Goal: Information Seeking & Learning: Check status

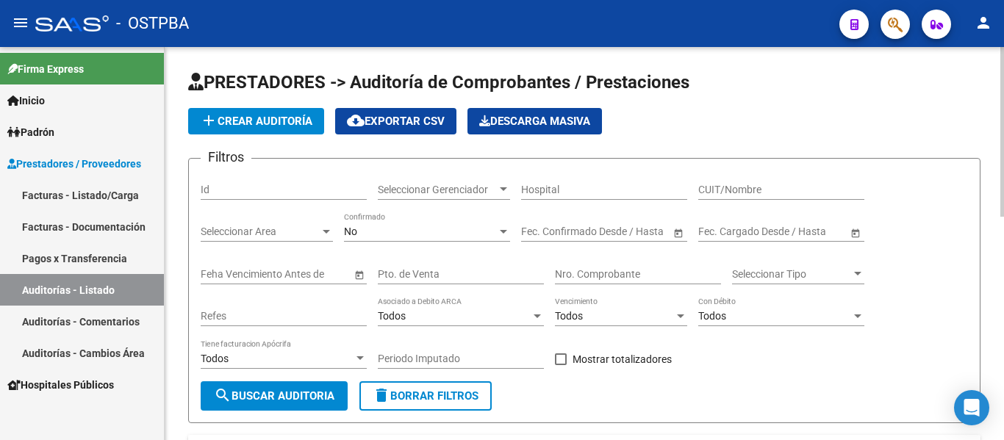
click at [449, 197] on div "Seleccionar Gerenciador Seleccionar Gerenciador" at bounding box center [444, 184] width 132 height 29
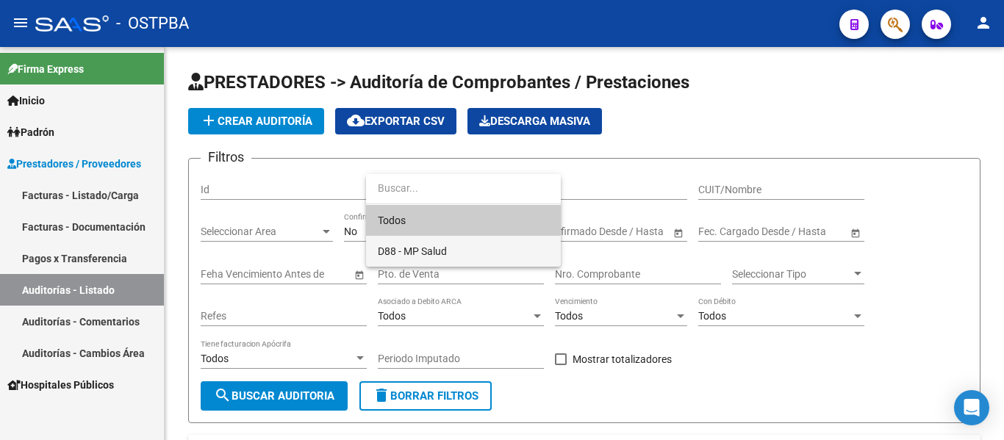
click at [414, 242] on span "D88 - MP Salud" at bounding box center [463, 251] width 171 height 31
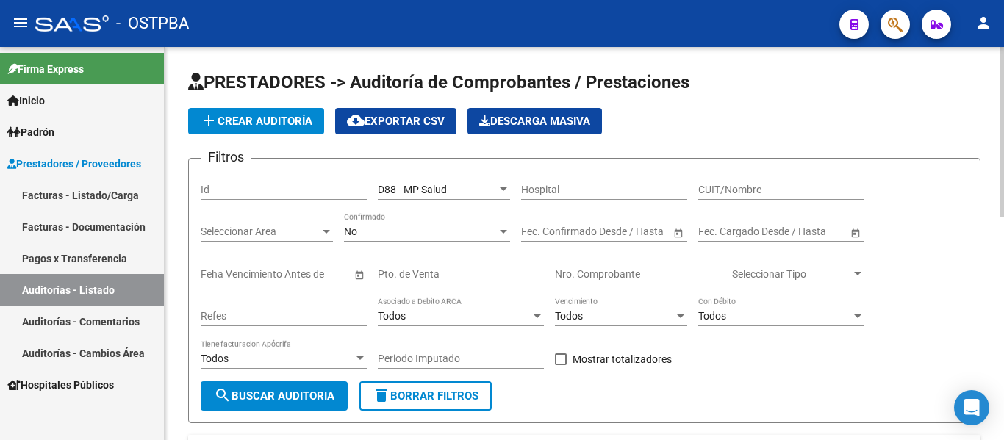
click at [405, 240] on div "No Confirmado" at bounding box center [427, 226] width 166 height 29
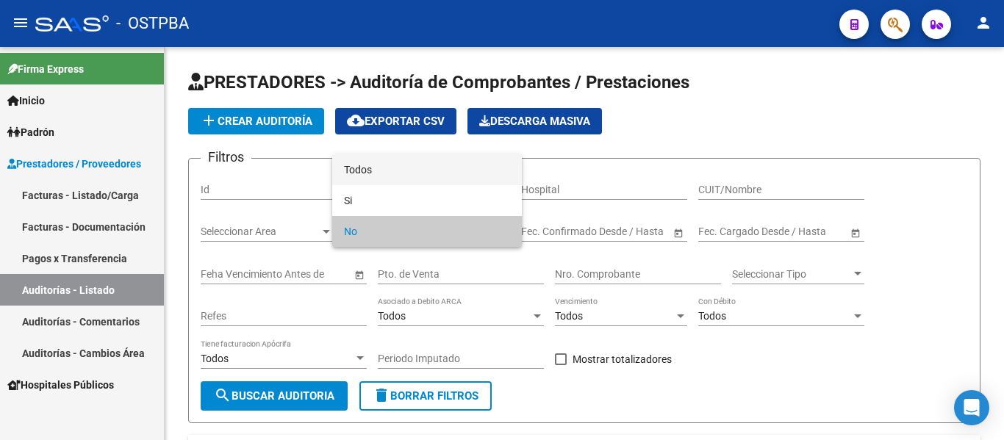
click at [373, 176] on span "Todos" at bounding box center [427, 169] width 166 height 31
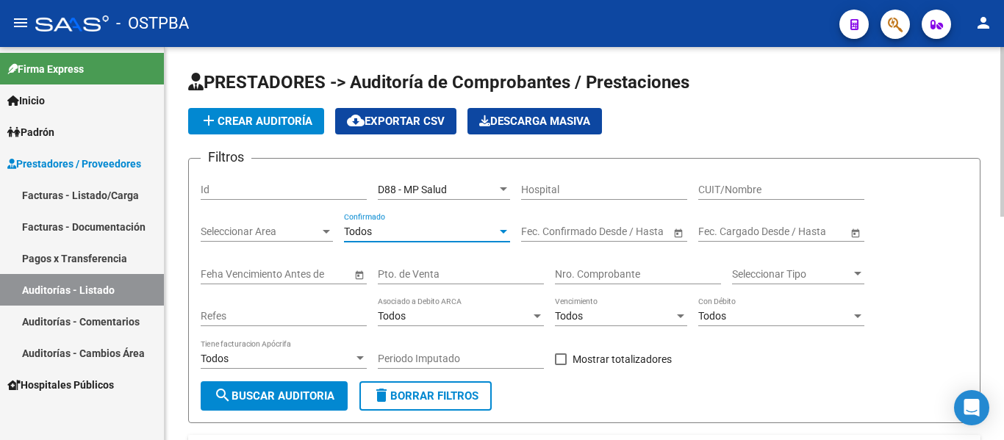
click at [295, 395] on span "search Buscar Auditoria" at bounding box center [274, 395] width 121 height 13
click at [60, 192] on link "Facturas - Listado/Carga" at bounding box center [82, 195] width 164 height 32
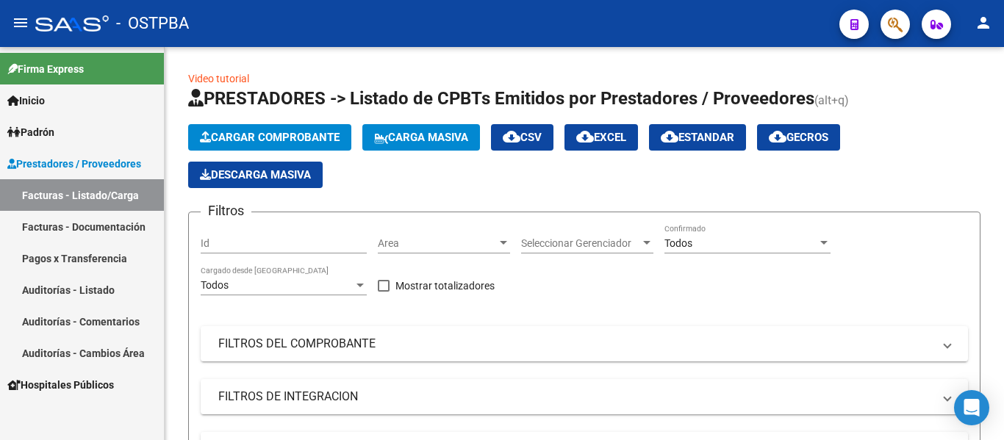
click at [73, 220] on link "Facturas - Documentación" at bounding box center [82, 227] width 164 height 32
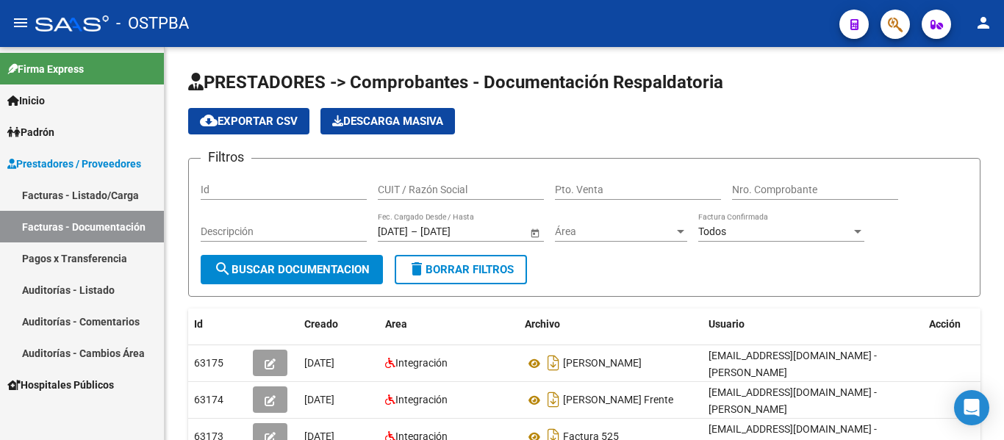
click at [107, 189] on link "Facturas - Listado/Carga" at bounding box center [82, 195] width 164 height 32
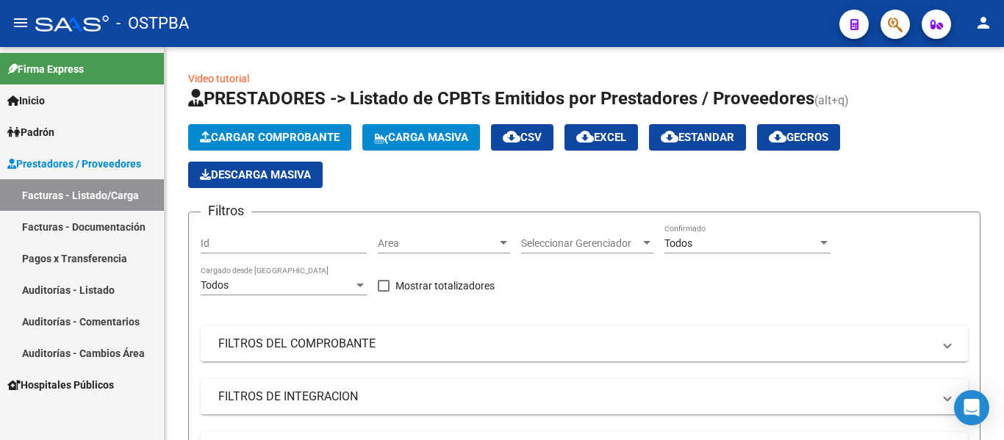
click at [109, 226] on link "Facturas - Documentación" at bounding box center [82, 227] width 164 height 32
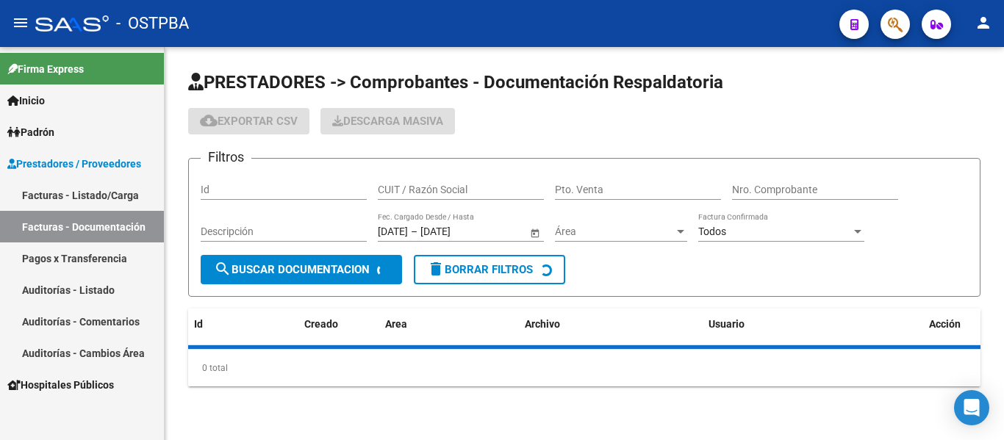
click at [93, 194] on link "Facturas - Listado/Carga" at bounding box center [82, 195] width 164 height 32
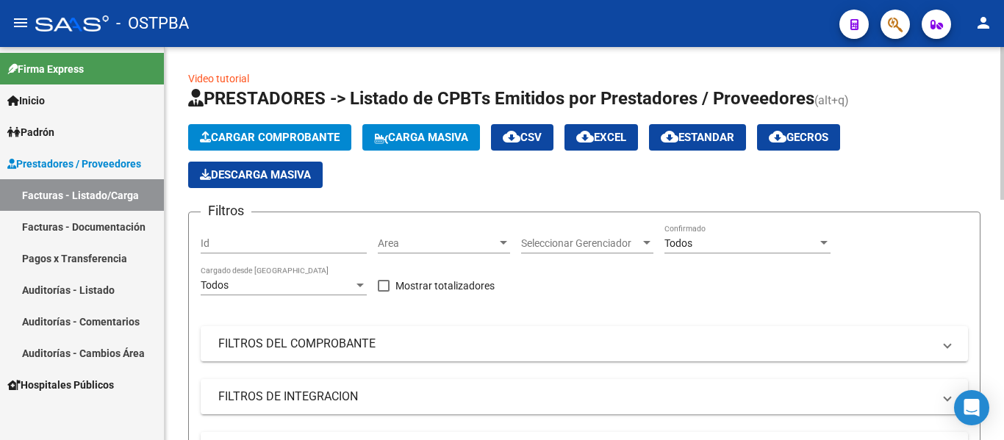
click at [214, 141] on span "Cargar Comprobante" at bounding box center [270, 137] width 140 height 13
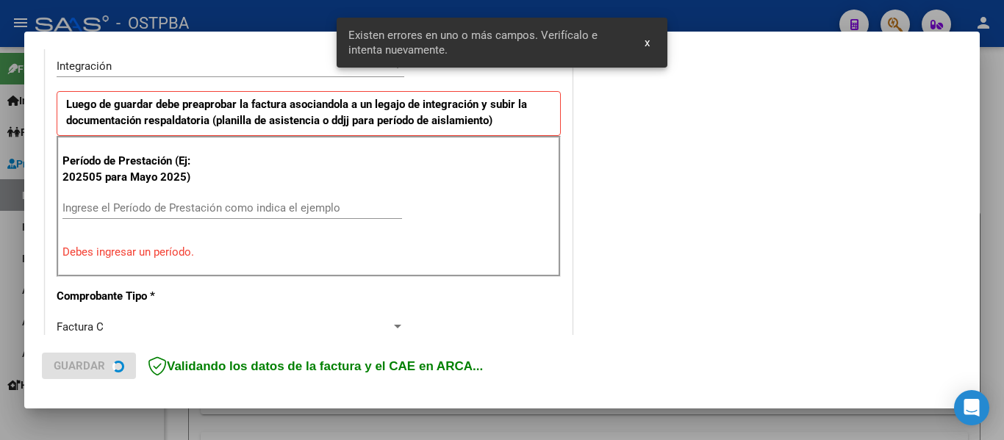
scroll to position [369, 0]
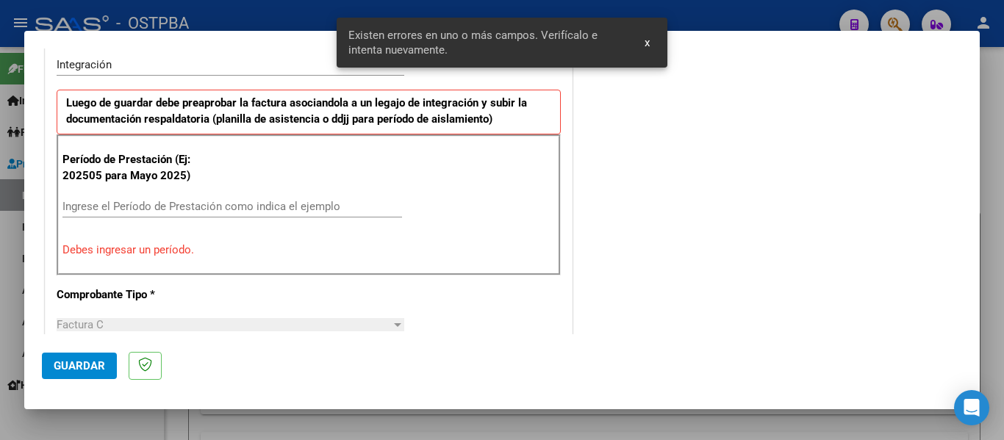
click at [91, 211] on input "Ingrese el Período de Prestación como indica el ejemplo" at bounding box center [231, 206] width 339 height 13
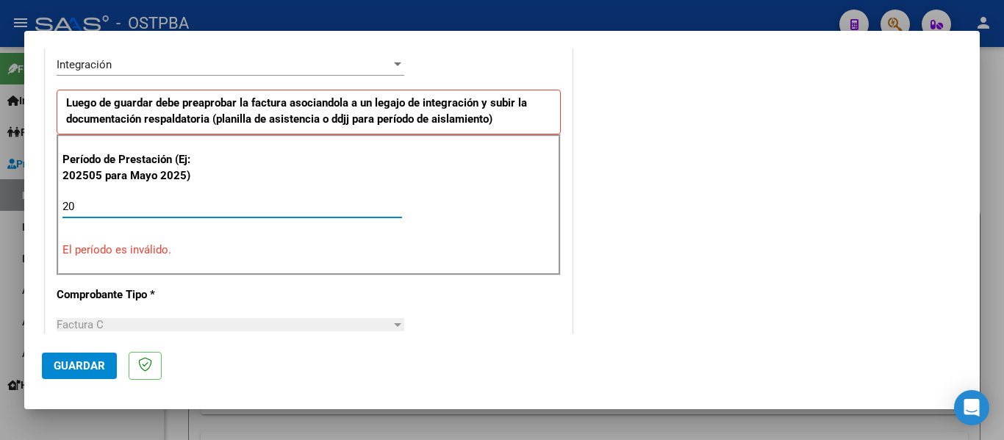
type input "2"
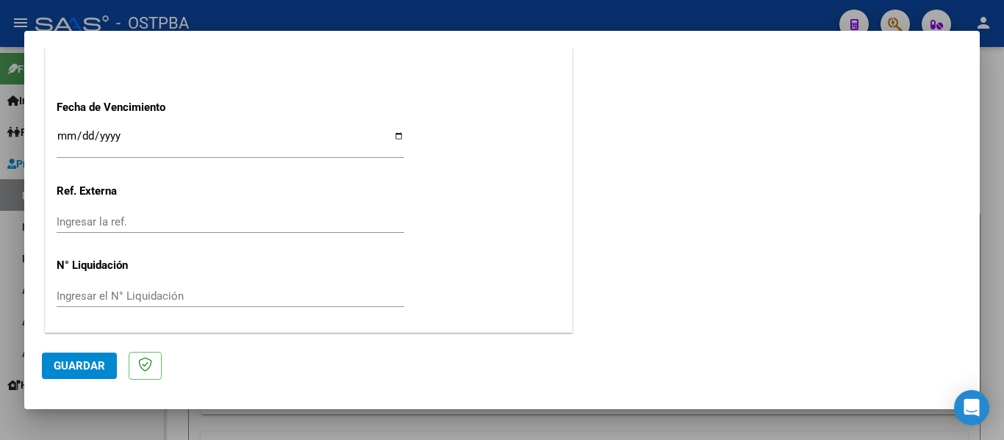
scroll to position [1007, 0]
type input "202509"
click at [65, 137] on input "Ingresar la fecha" at bounding box center [231, 141] width 348 height 24
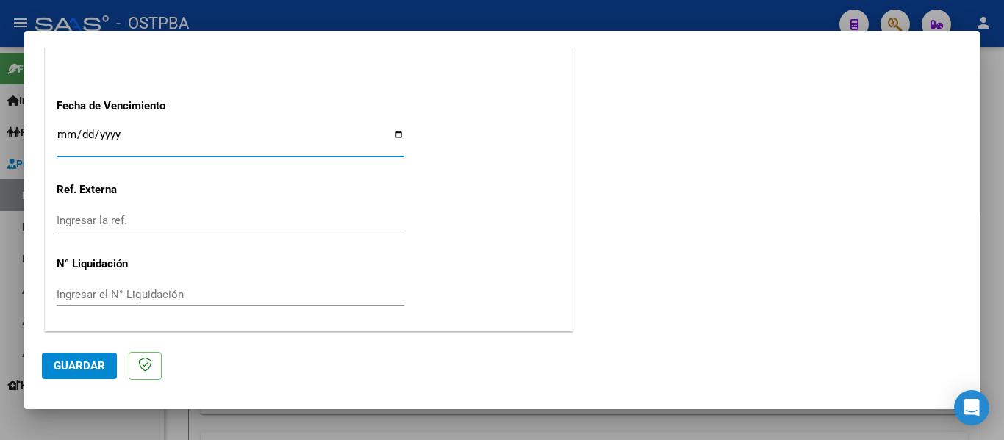
click at [65, 137] on input "Ingresar la fecha" at bounding box center [231, 141] width 348 height 24
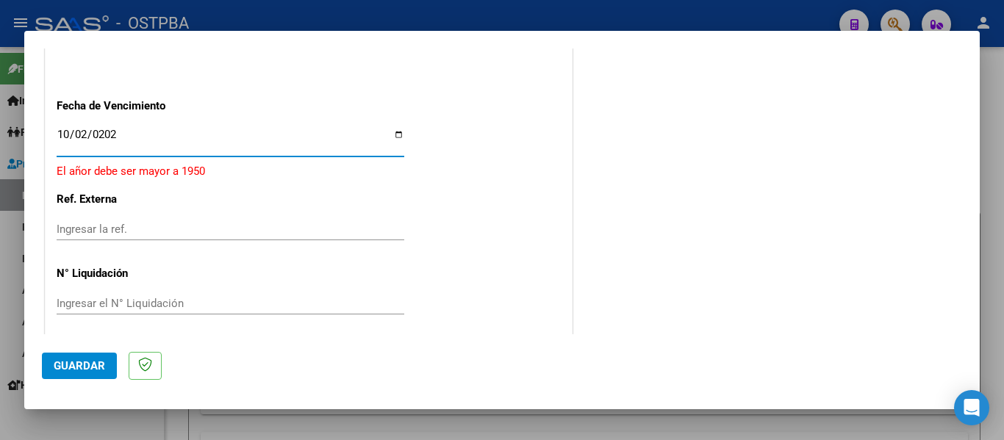
type input "2025-10-02"
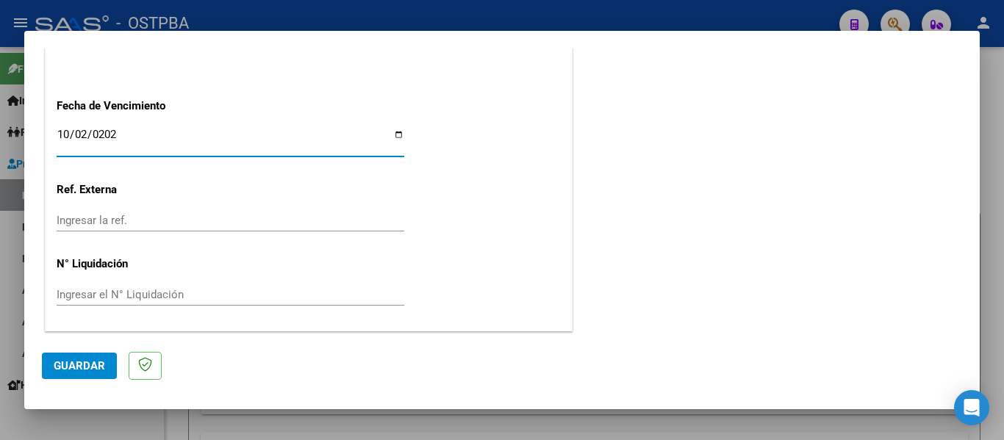
click at [160, 312] on div "Ingresar el N° Liquidación" at bounding box center [231, 302] width 348 height 36
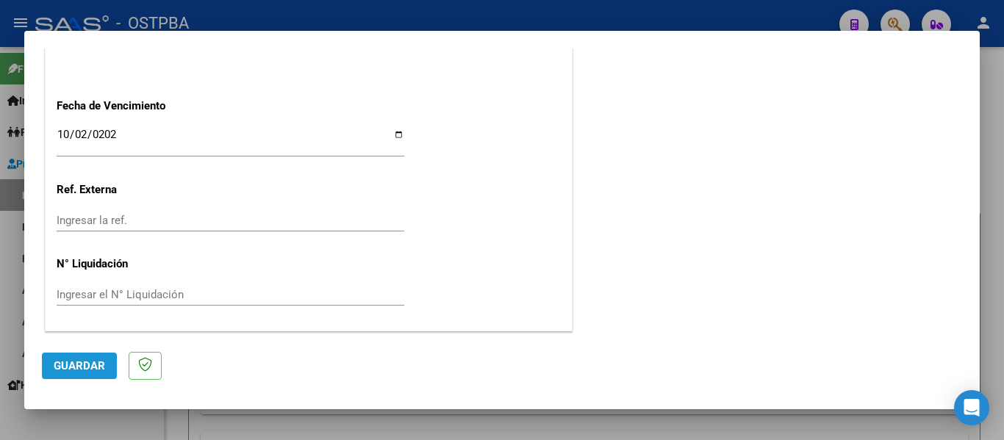
click at [92, 359] on button "Guardar" at bounding box center [79, 366] width 75 height 26
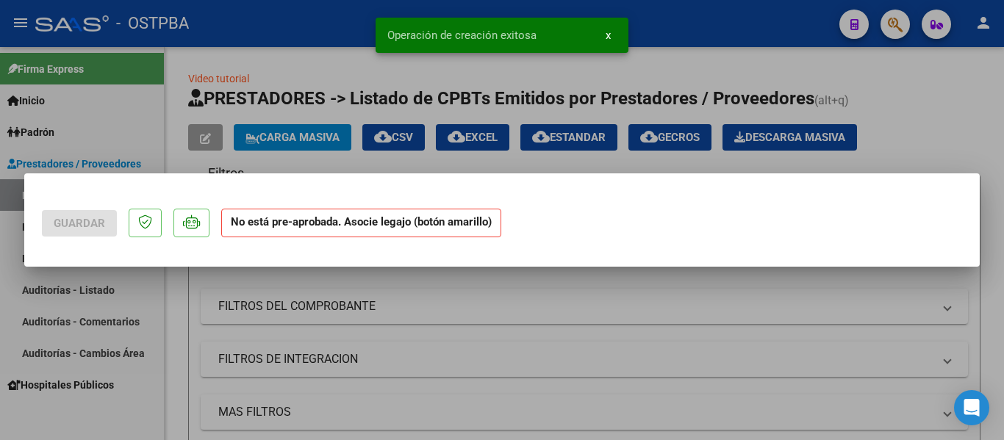
scroll to position [0, 0]
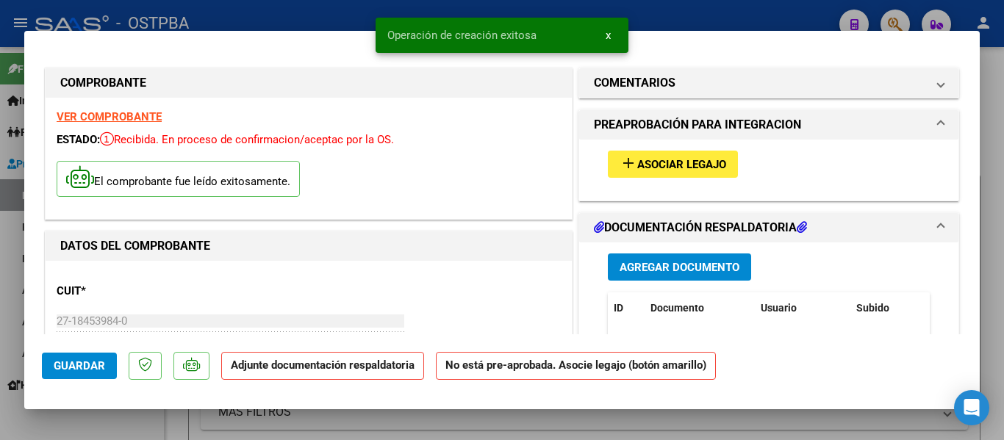
click at [93, 358] on button "Guardar" at bounding box center [79, 366] width 75 height 26
click at [336, 11] on div at bounding box center [502, 220] width 1004 height 440
type input "$ 0,00"
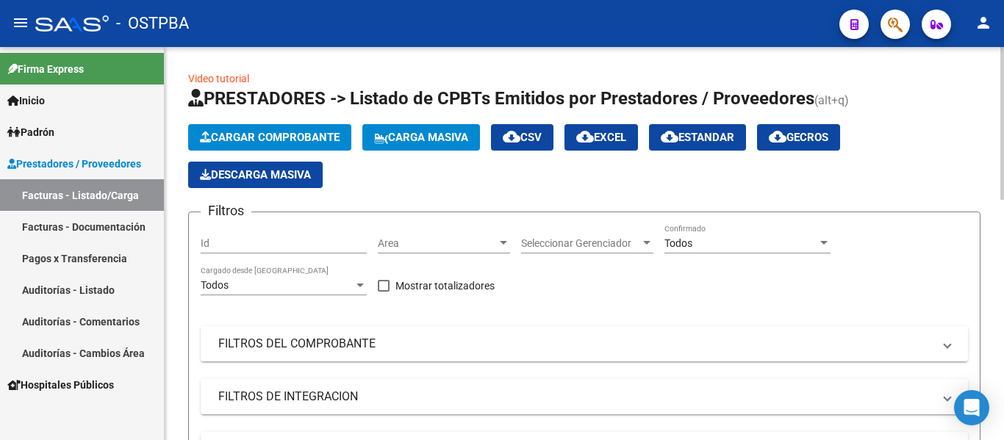
click at [288, 133] on span "Cargar Comprobante" at bounding box center [270, 137] width 140 height 13
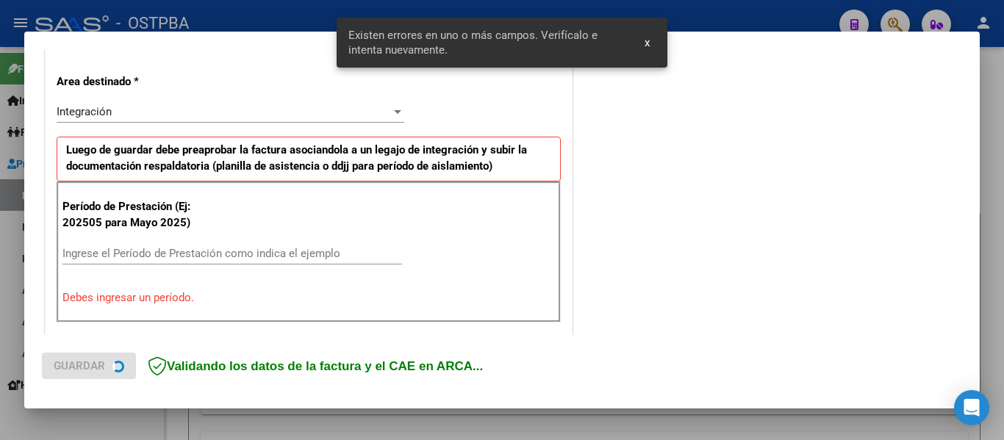
scroll to position [341, 0]
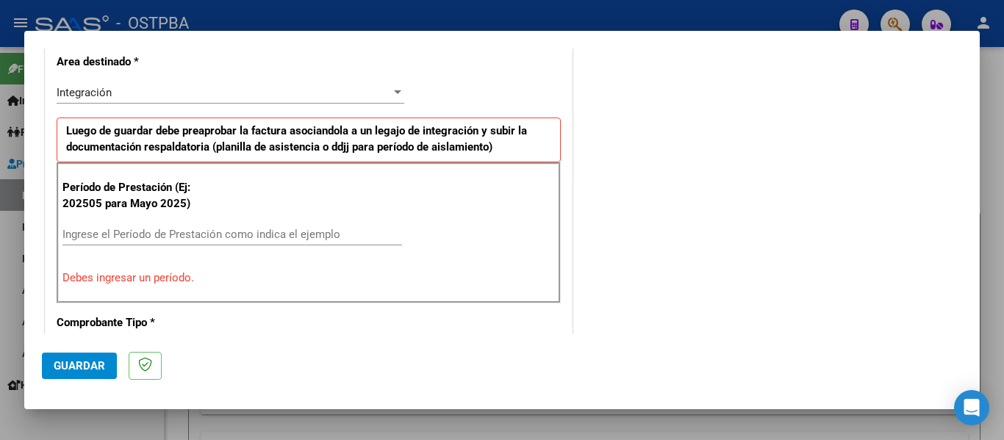
click at [115, 226] on div "Ingrese el Período de Prestación como indica el ejemplo" at bounding box center [231, 234] width 339 height 22
click at [113, 230] on input "Ingrese el Período de Prestación como indica el ejemplo" at bounding box center [231, 234] width 339 height 13
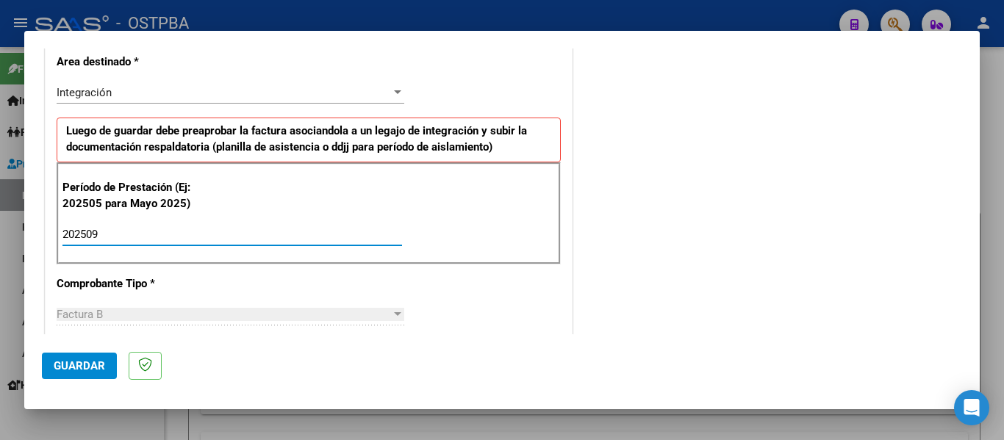
type input "202509"
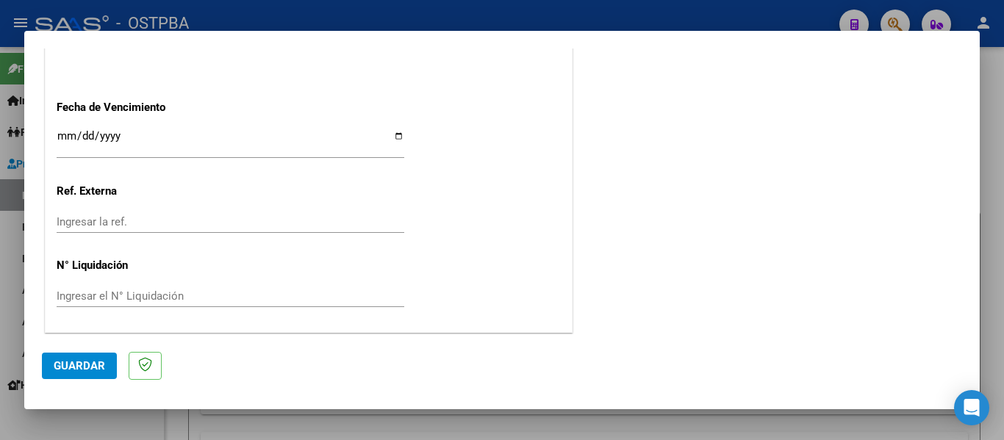
scroll to position [1007, 0]
click at [60, 134] on input "Ingresar la fecha" at bounding box center [231, 141] width 348 height 24
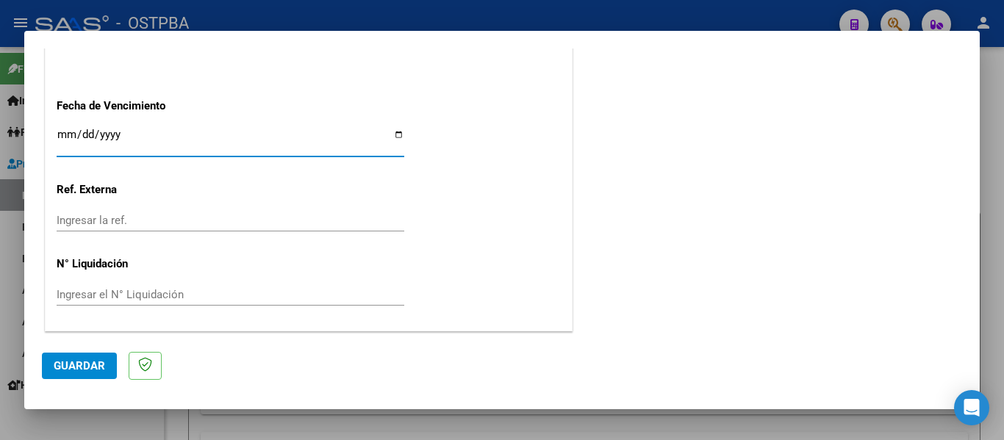
click at [60, 134] on input "Ingresar la fecha" at bounding box center [231, 141] width 348 height 24
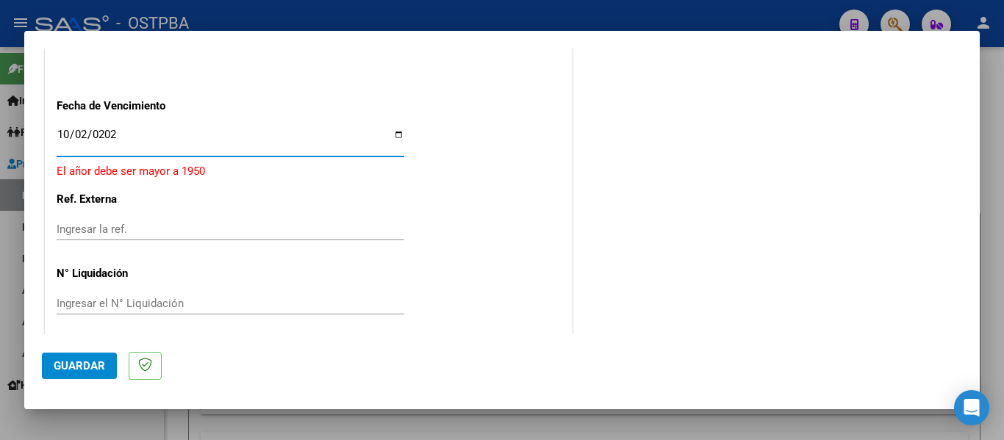
type input "2025-10-02"
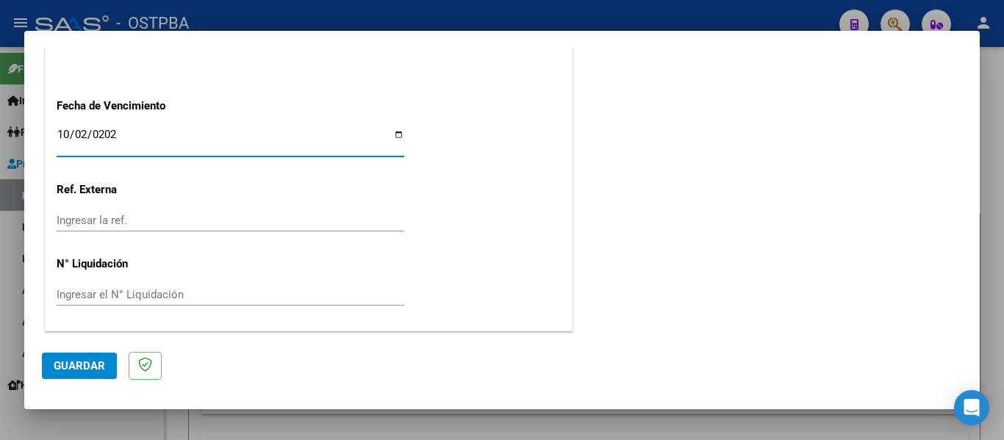
click at [93, 361] on span "Guardar" at bounding box center [79, 365] width 51 height 13
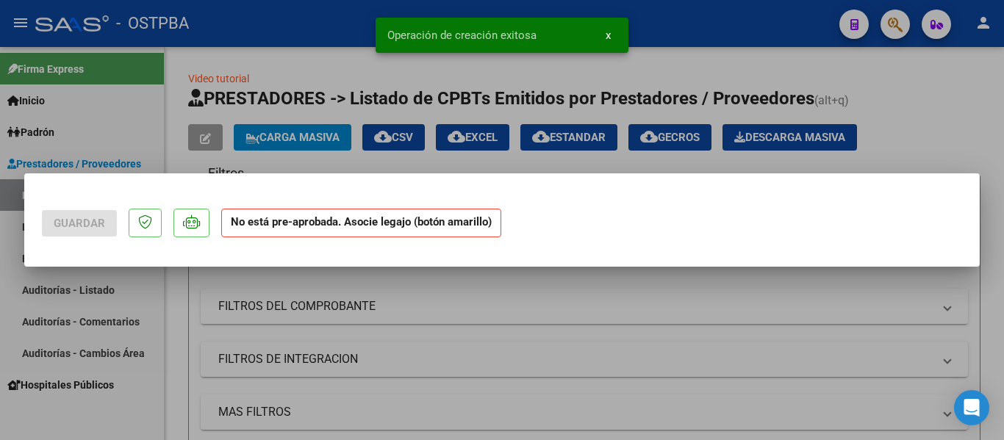
scroll to position [0, 0]
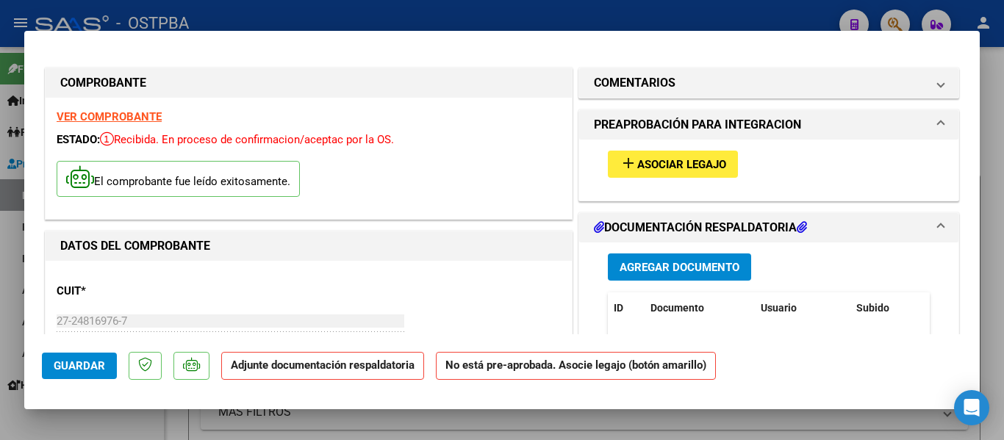
click at [108, 366] on button "Guardar" at bounding box center [79, 366] width 75 height 26
click at [744, 18] on div at bounding box center [502, 220] width 1004 height 440
type input "$ 0,00"
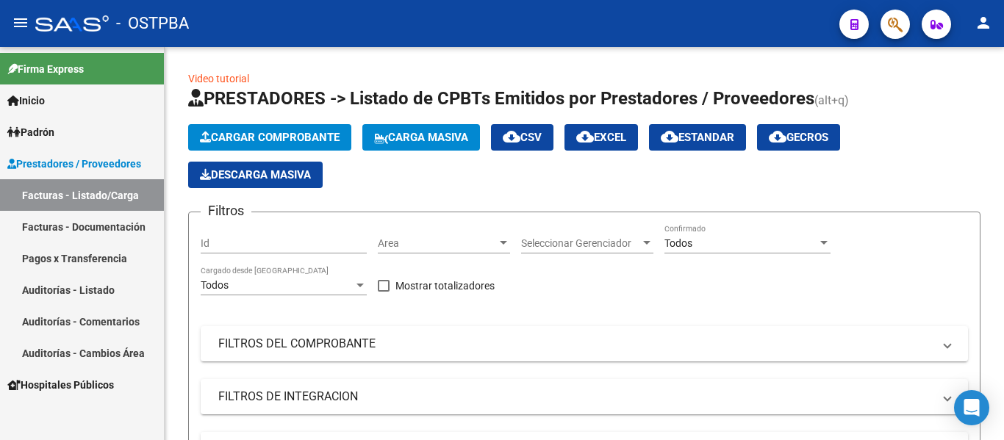
drag, startPoint x: 62, startPoint y: 272, endPoint x: 62, endPoint y: 281, distance: 8.8
click at [62, 273] on link "Pagos x Transferencia" at bounding box center [82, 258] width 164 height 32
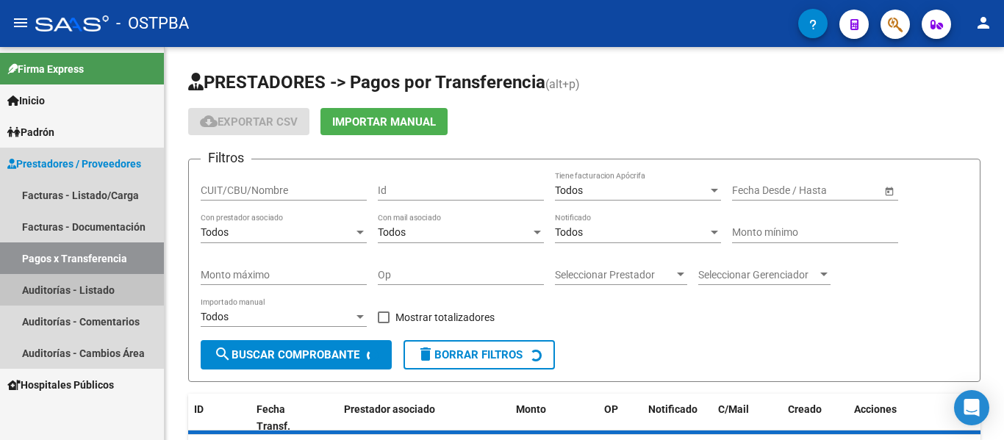
click at [62, 281] on link "Auditorías - Listado" at bounding box center [82, 290] width 164 height 32
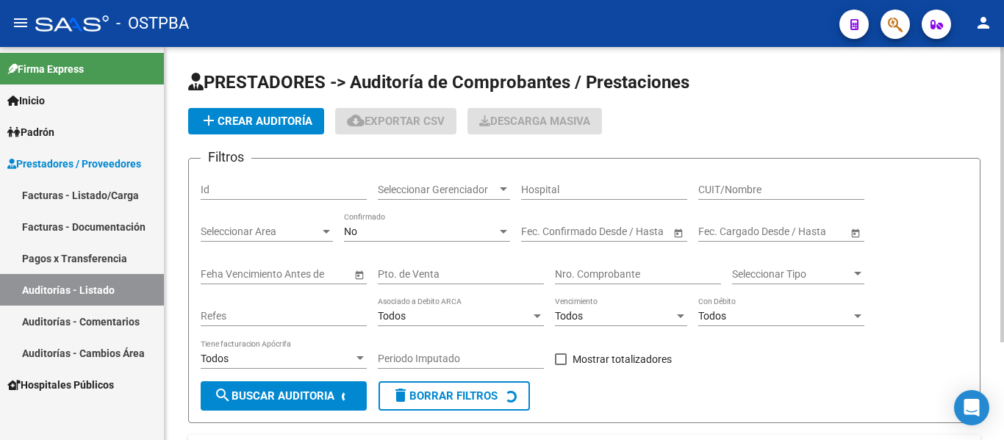
click at [395, 186] on span "Seleccionar Gerenciador" at bounding box center [437, 190] width 119 height 12
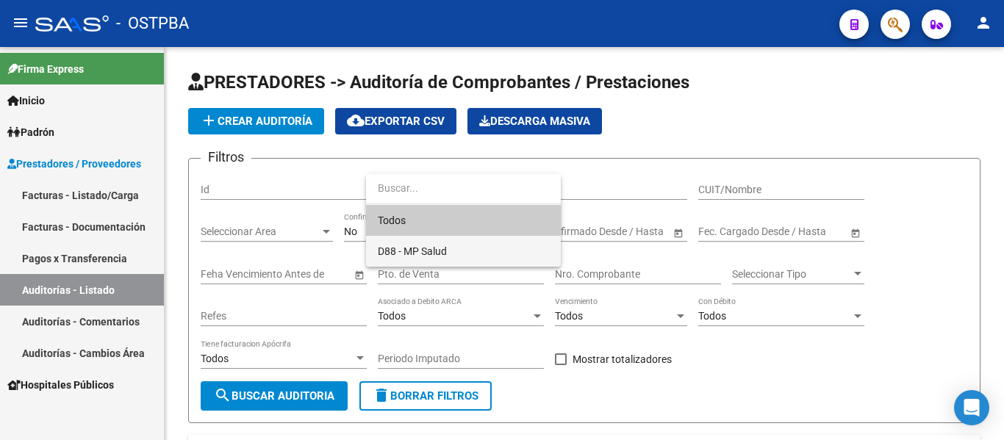
click at [392, 252] on span "D88 - MP Salud" at bounding box center [412, 251] width 69 height 12
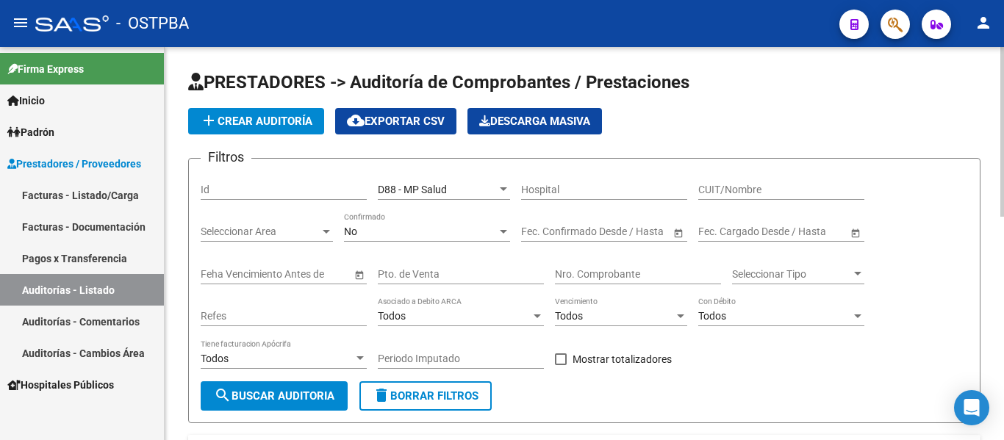
click at [387, 218] on div "No Confirmado" at bounding box center [427, 226] width 166 height 29
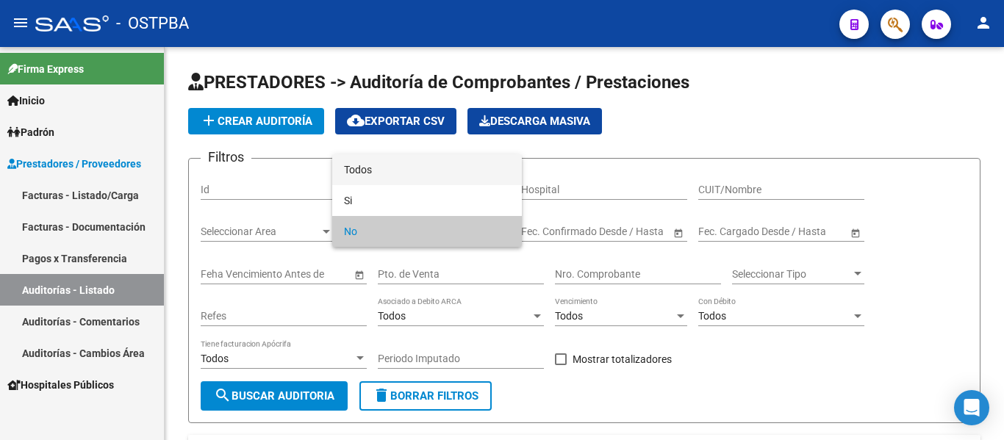
click at [356, 163] on span "Todos" at bounding box center [427, 169] width 166 height 31
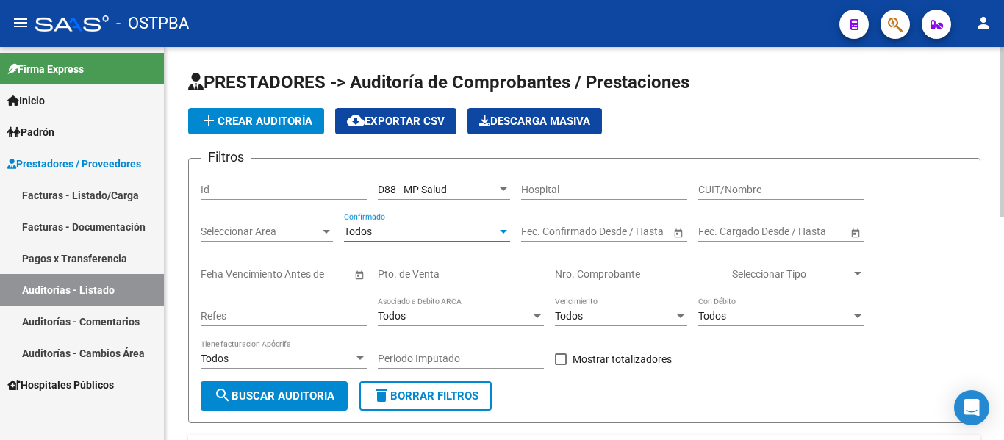
click at [304, 390] on span "search Buscar Auditoria" at bounding box center [274, 395] width 121 height 13
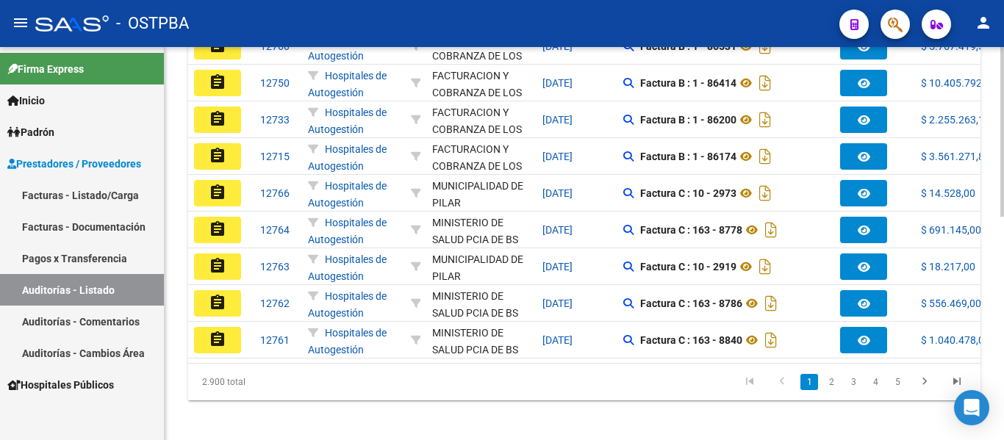
scroll to position [517, 0]
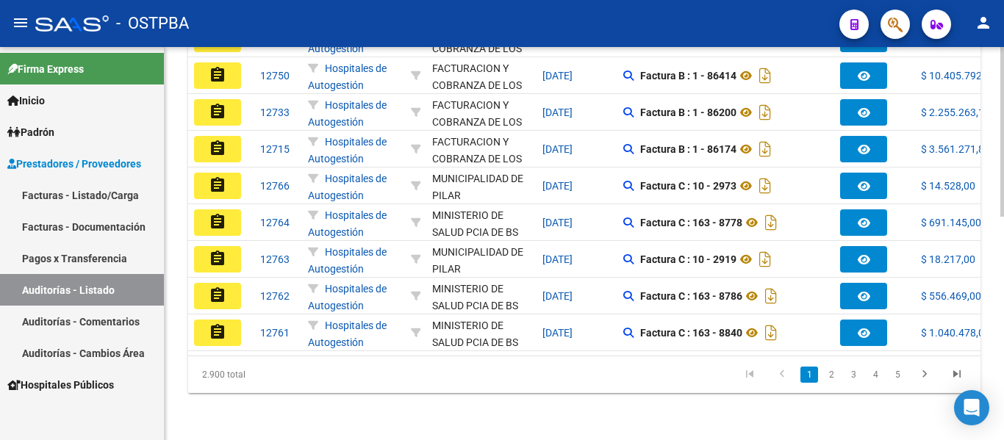
drag, startPoint x: 484, startPoint y: 432, endPoint x: 644, endPoint y: 429, distance: 161.0
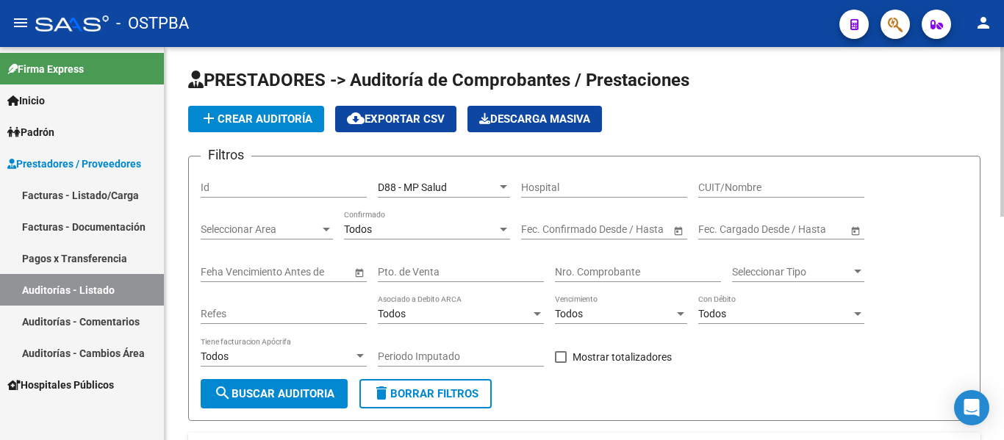
scroll to position [0, 0]
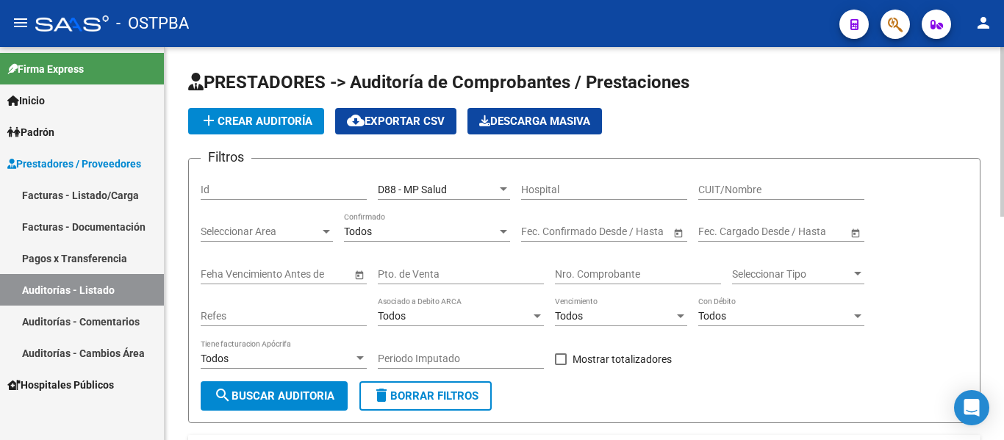
click at [577, 276] on input "Nro. Comprobante" at bounding box center [638, 274] width 166 height 12
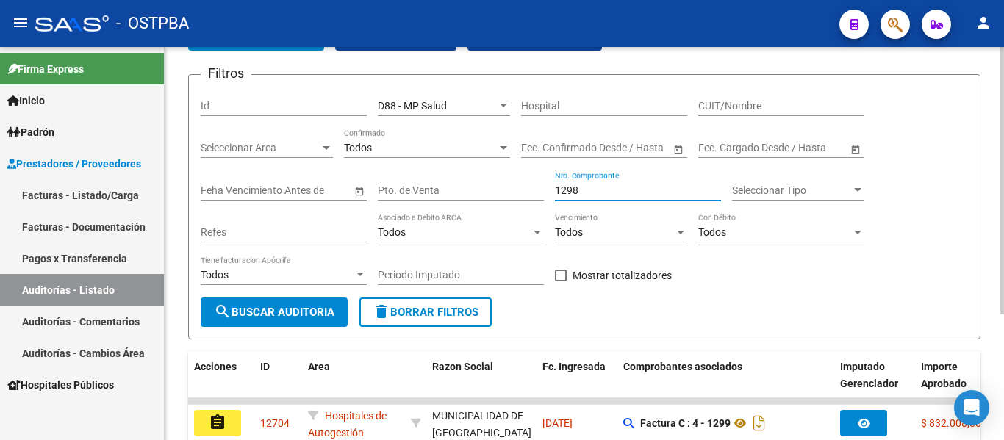
scroll to position [186, 0]
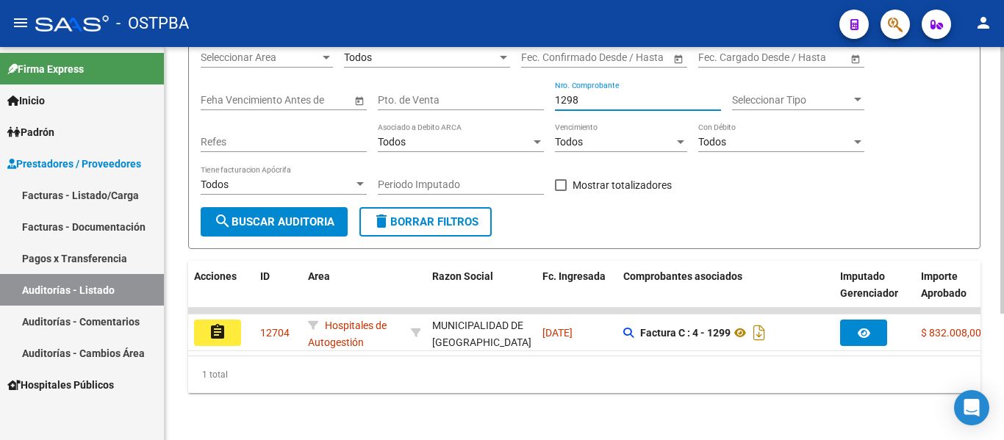
type input "1298"
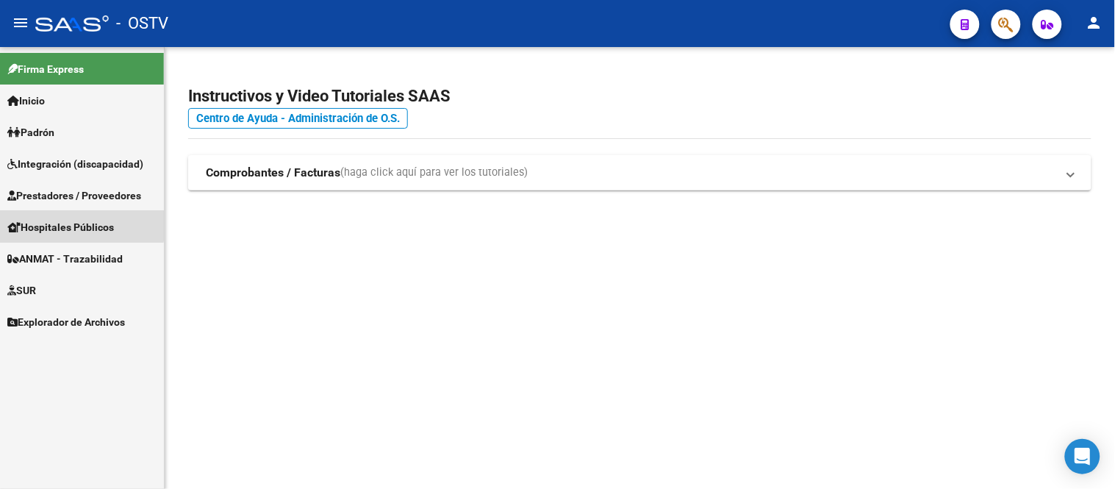
click at [72, 220] on span "Hospitales Públicos" at bounding box center [60, 227] width 107 height 16
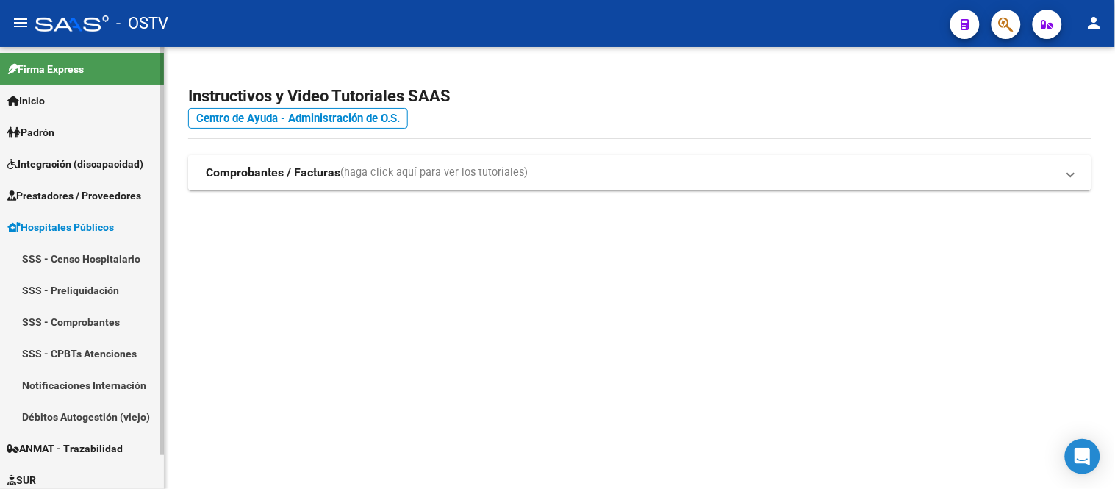
scroll to position [37, 0]
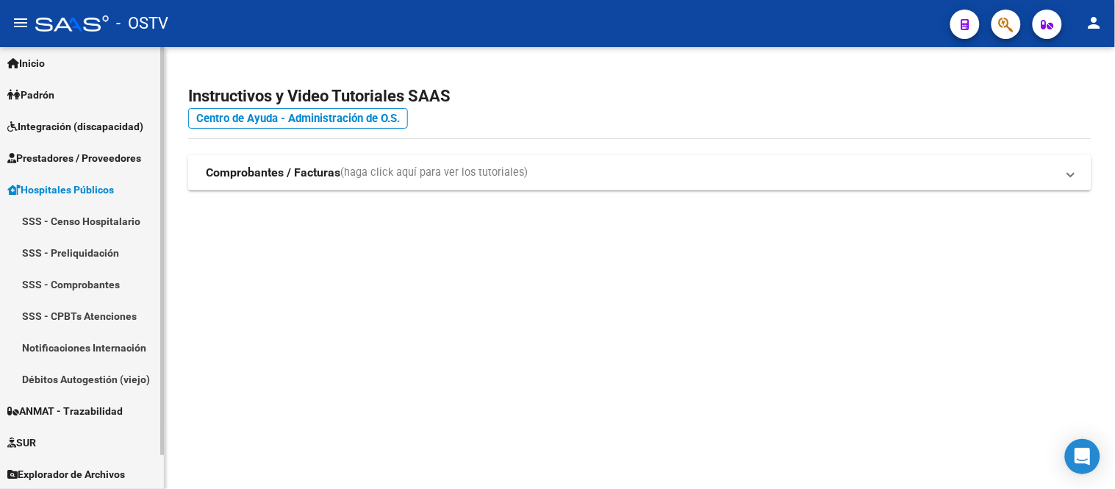
click at [81, 162] on span "Prestadores / Proveedores" at bounding box center [74, 158] width 134 height 16
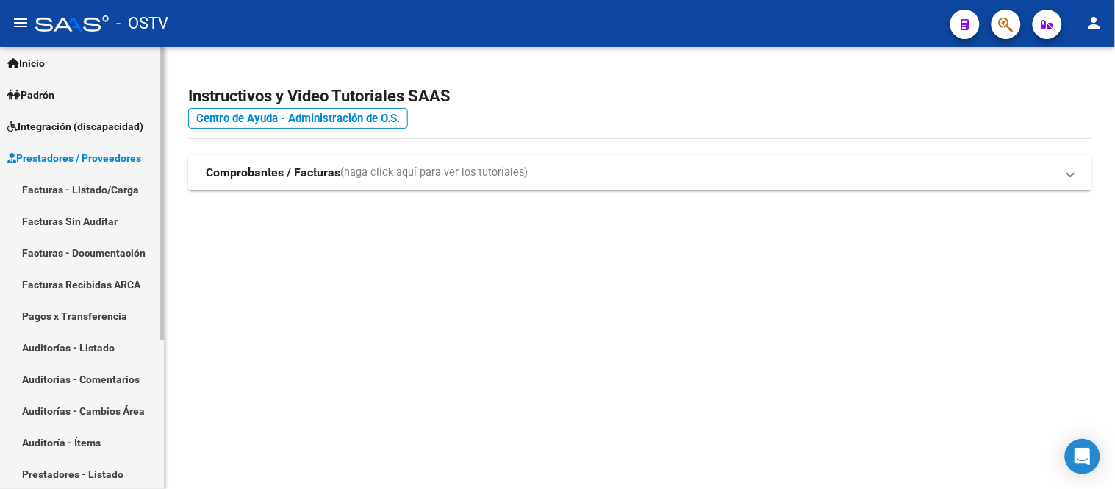
click at [78, 340] on link "Auditorías - Listado" at bounding box center [82, 347] width 164 height 32
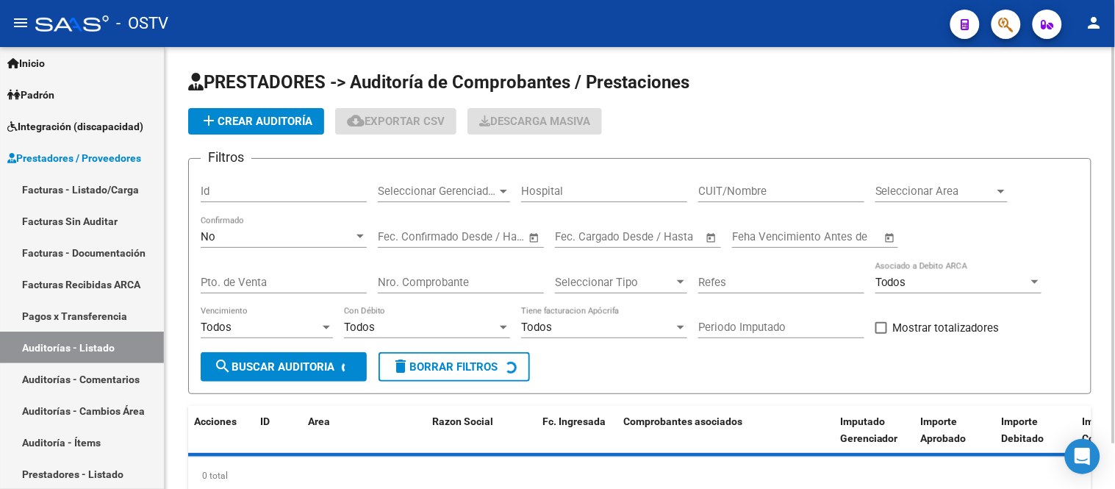
click at [456, 177] on div "Seleccionar Gerenciador Seleccionar Gerenciador" at bounding box center [444, 186] width 132 height 32
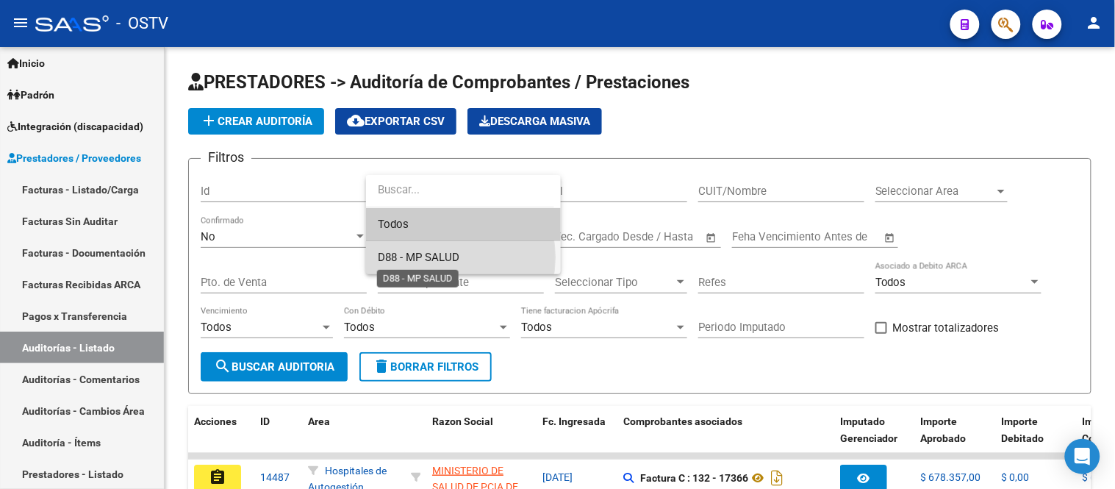
click at [428, 257] on span "D88 - MP SALUD" at bounding box center [419, 257] width 82 height 13
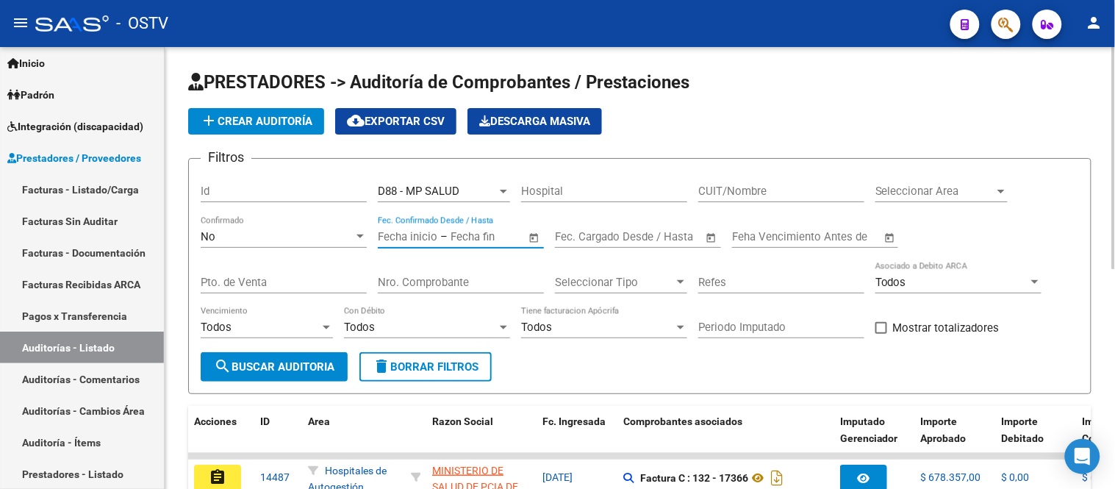
click at [412, 237] on input "text" at bounding box center [408, 236] width 60 height 13
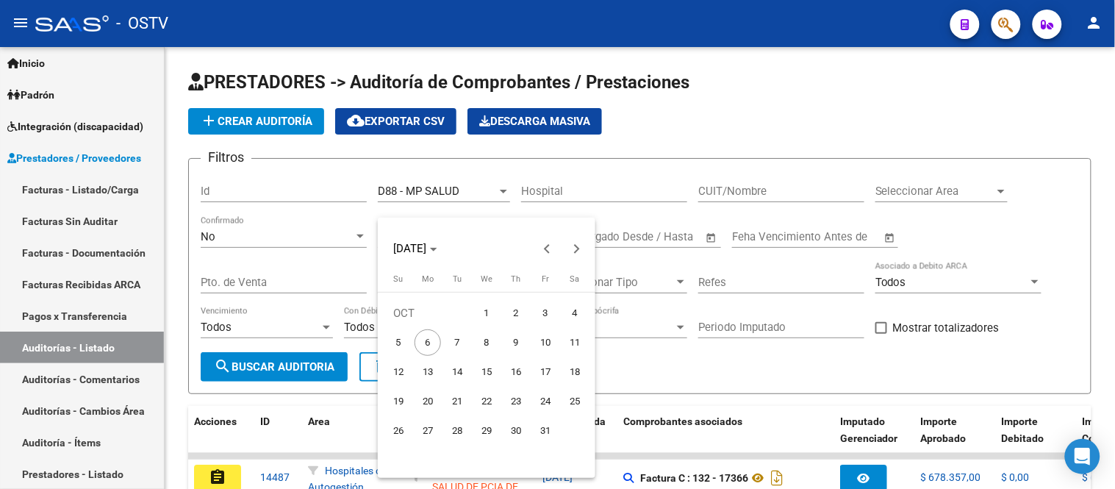
click at [279, 236] on div at bounding box center [557, 244] width 1115 height 489
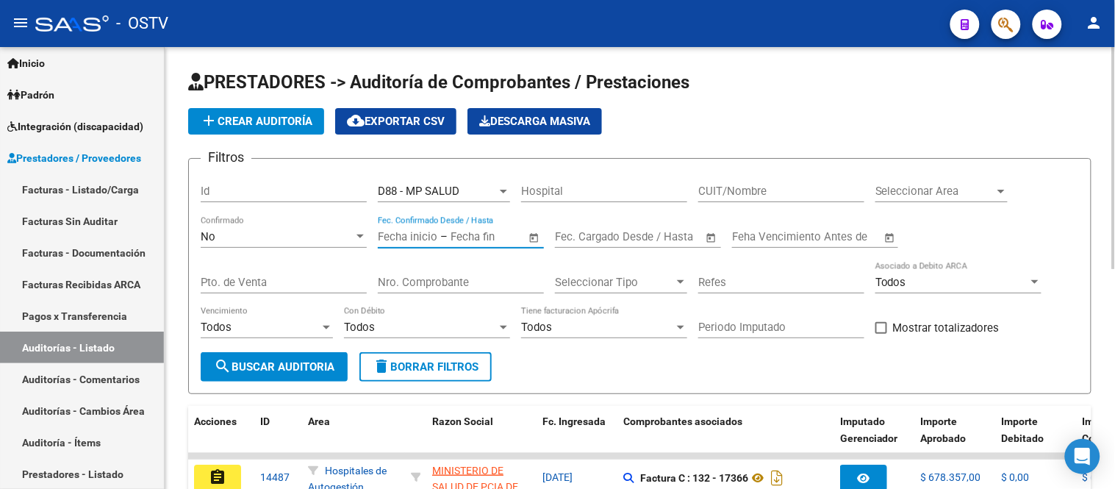
click at [254, 239] on div "No" at bounding box center [277, 236] width 153 height 13
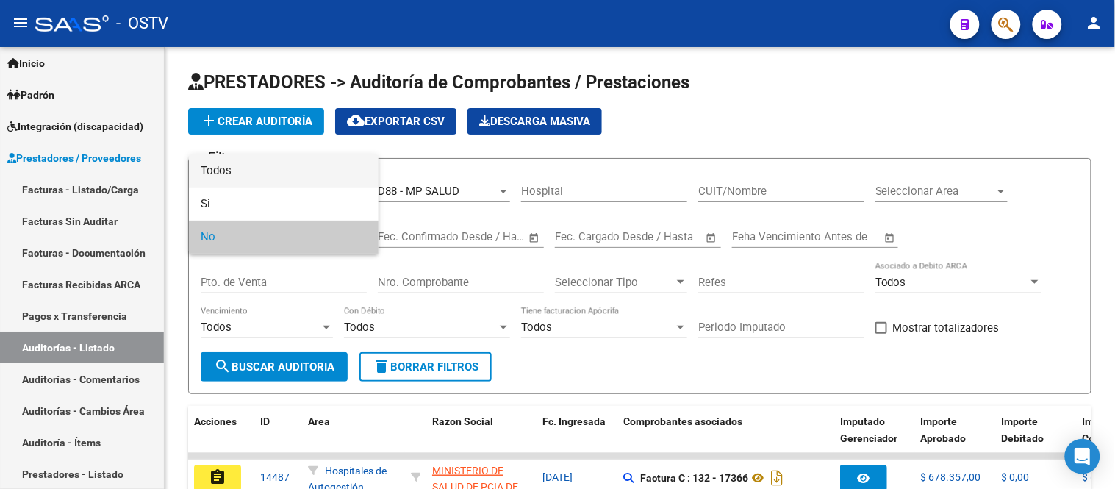
click at [265, 184] on span "Todos" at bounding box center [284, 170] width 166 height 33
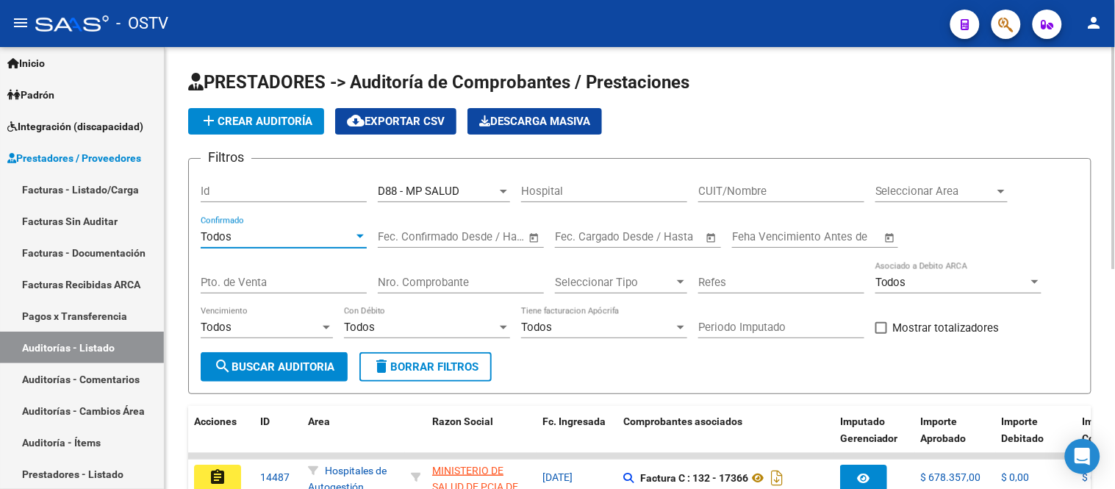
click at [290, 357] on button "search Buscar Auditoria" at bounding box center [274, 366] width 147 height 29
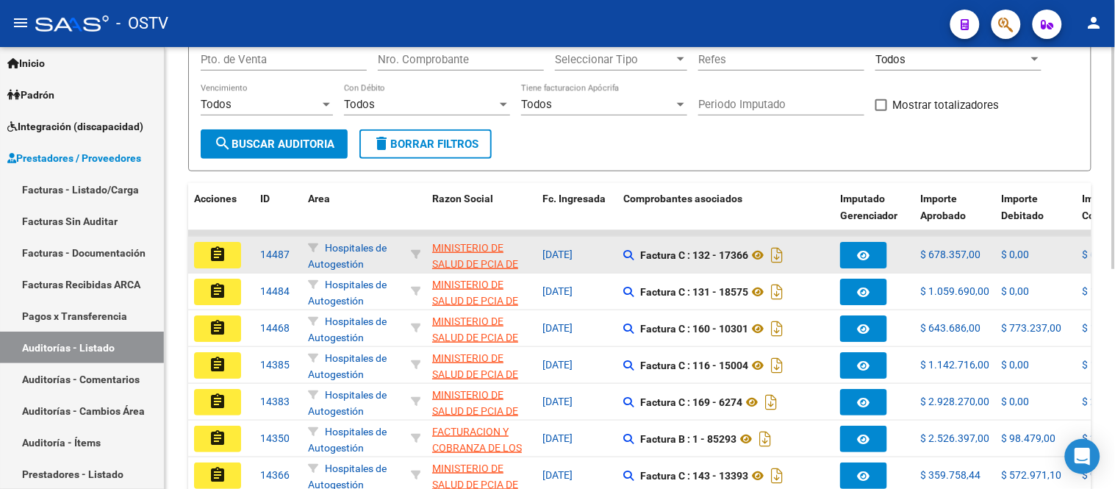
scroll to position [245, 0]
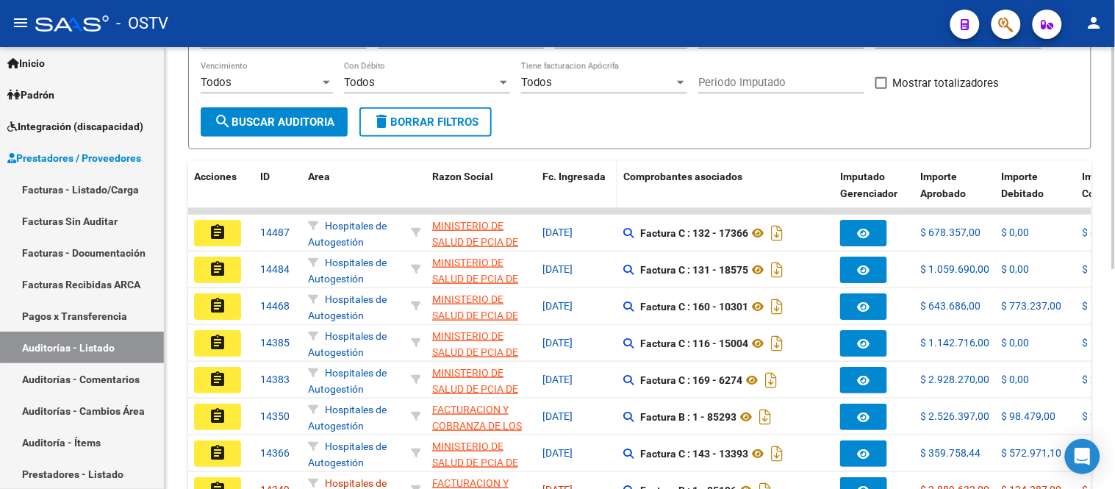
click at [548, 177] on span "Fc. Ingresada" at bounding box center [573, 176] width 63 height 12
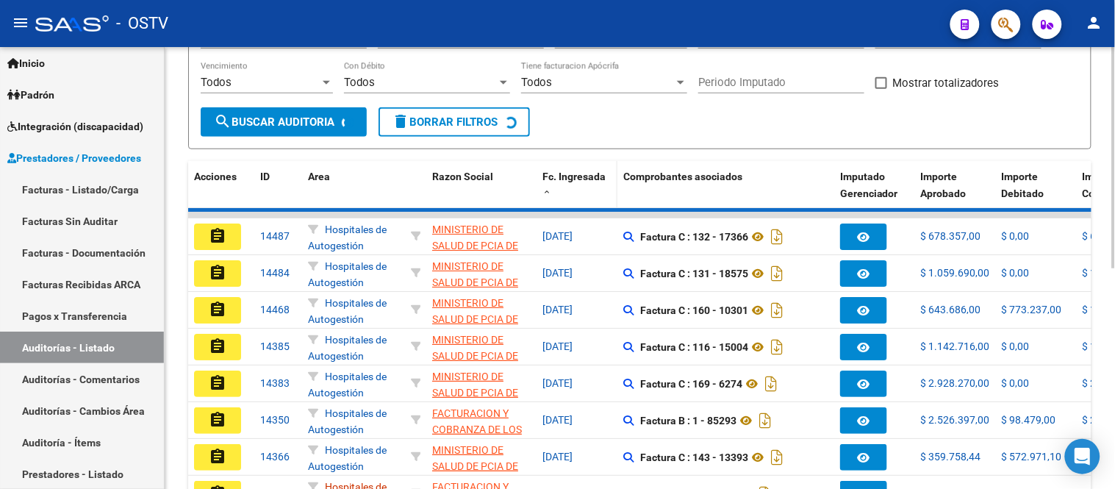
click at [544, 189] on span at bounding box center [546, 192] width 9 height 10
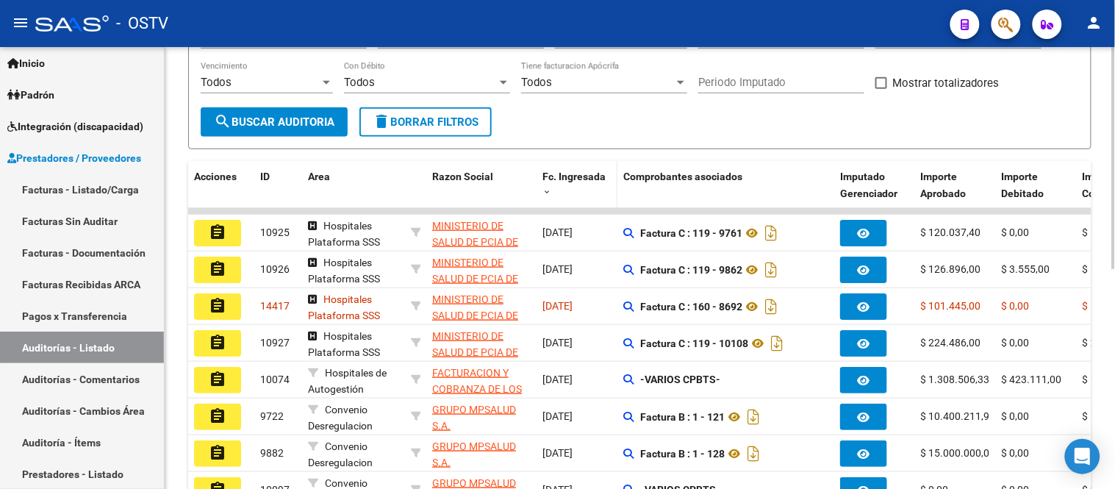
click at [544, 189] on span at bounding box center [546, 192] width 9 height 10
click at [548, 192] on span at bounding box center [546, 192] width 9 height 10
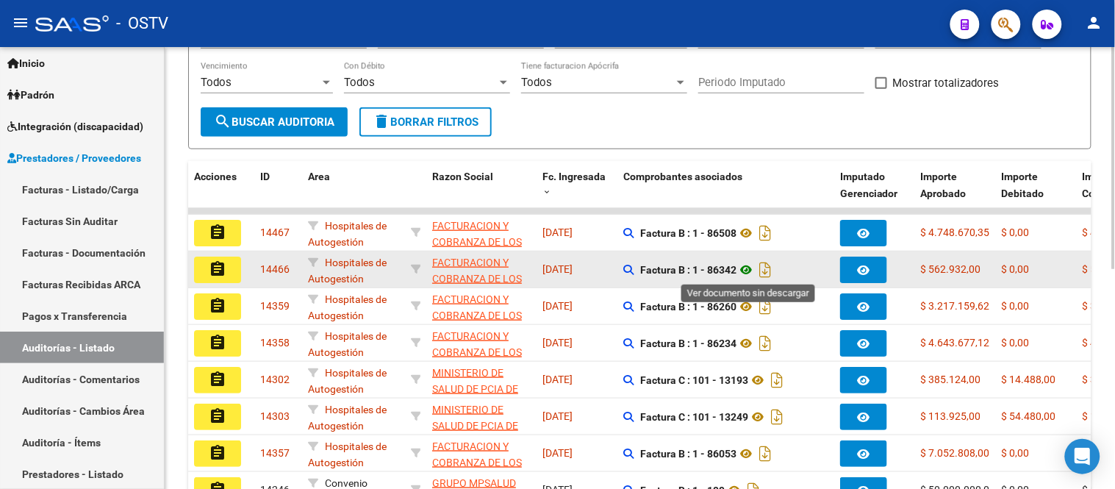
click at [747, 267] on icon at bounding box center [745, 270] width 19 height 18
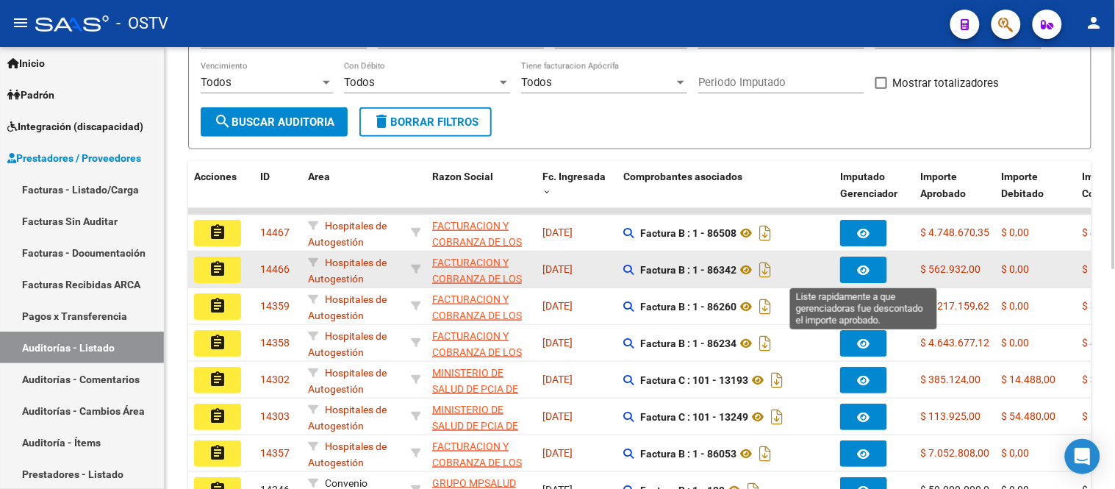
click at [862, 269] on icon "button" at bounding box center [864, 270] width 12 height 11
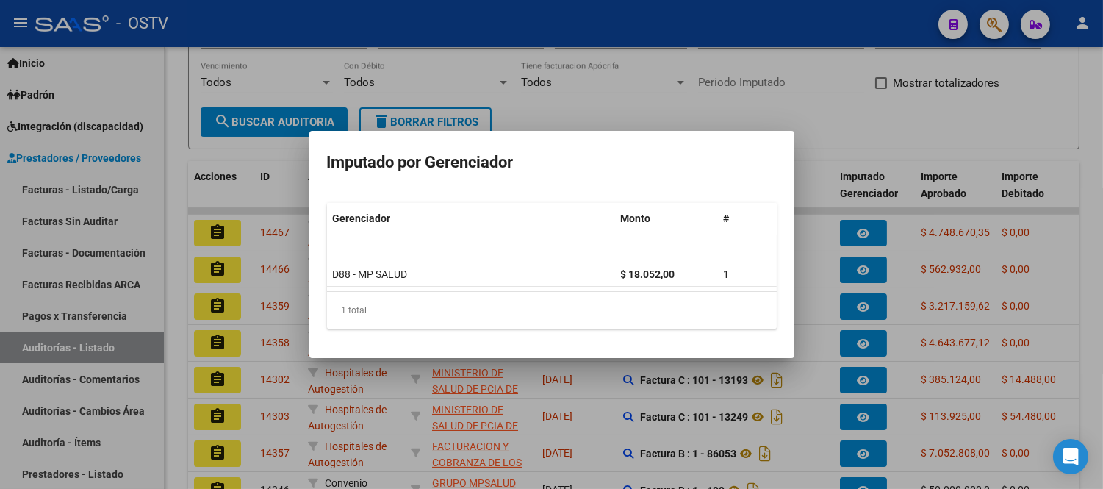
click at [798, 248] on div at bounding box center [551, 244] width 1103 height 489
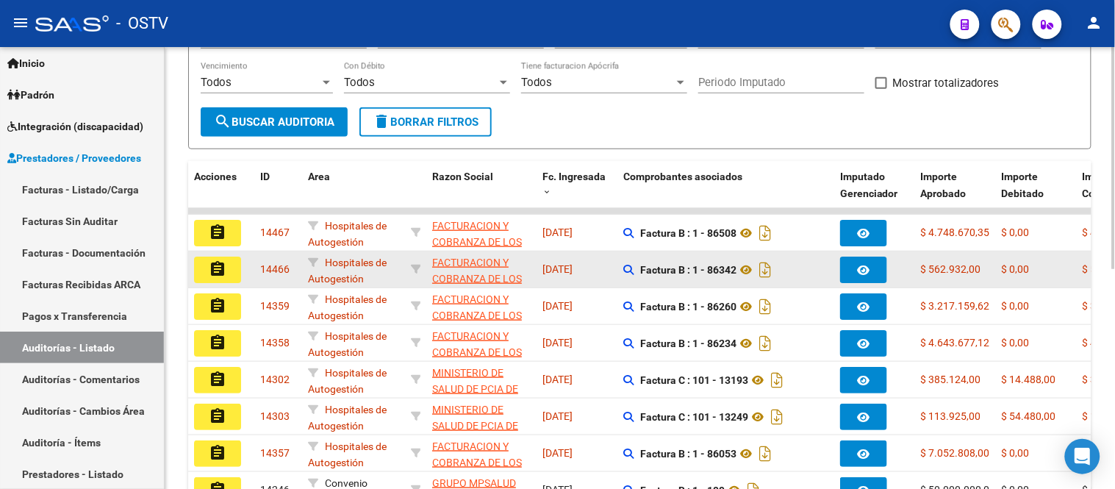
click at [234, 269] on button "assignment" at bounding box center [217, 269] width 47 height 26
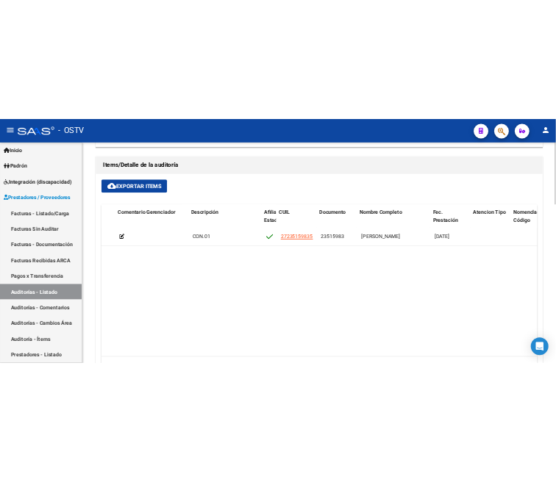
scroll to position [0, 592]
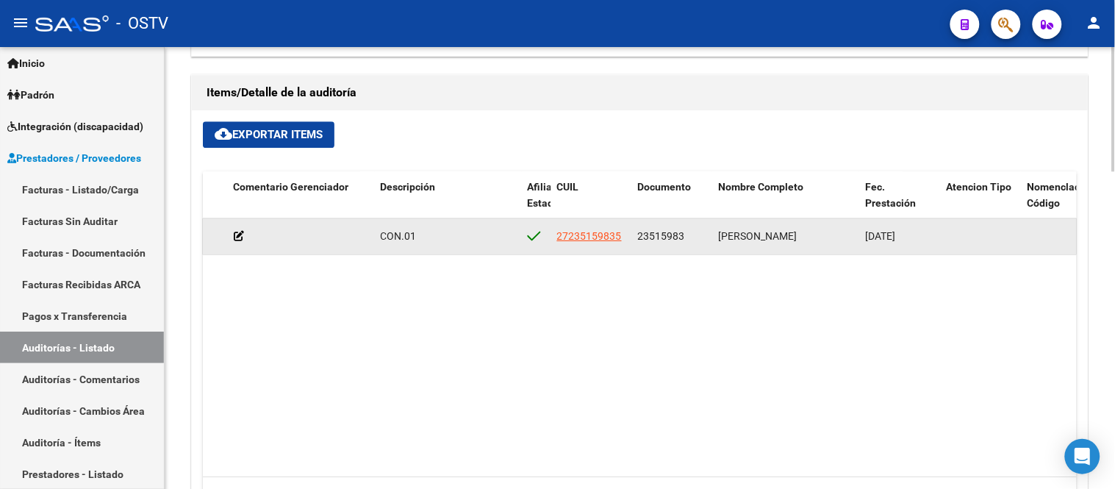
drag, startPoint x: 635, startPoint y: 238, endPoint x: 693, endPoint y: 237, distance: 58.1
click at [693, 237] on datatable-body-cell "23515983" at bounding box center [672, 236] width 81 height 36
copy span "23515983"
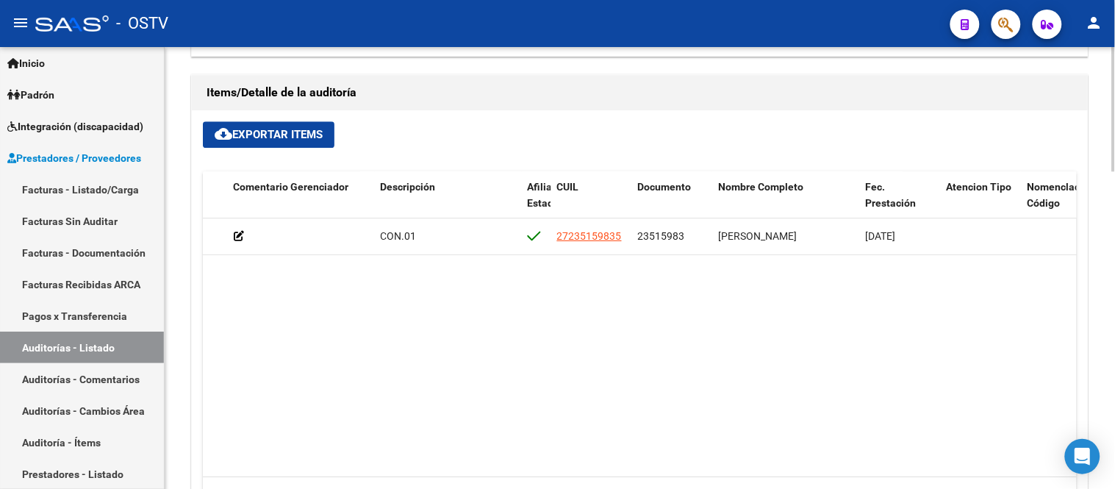
click at [635, 274] on datatable-body "73687 D88 - MP SALUD $ 18.052,00 $ 18.052,00 $ 0,00 CON.01 27235159835 23515983…" at bounding box center [640, 347] width 874 height 259
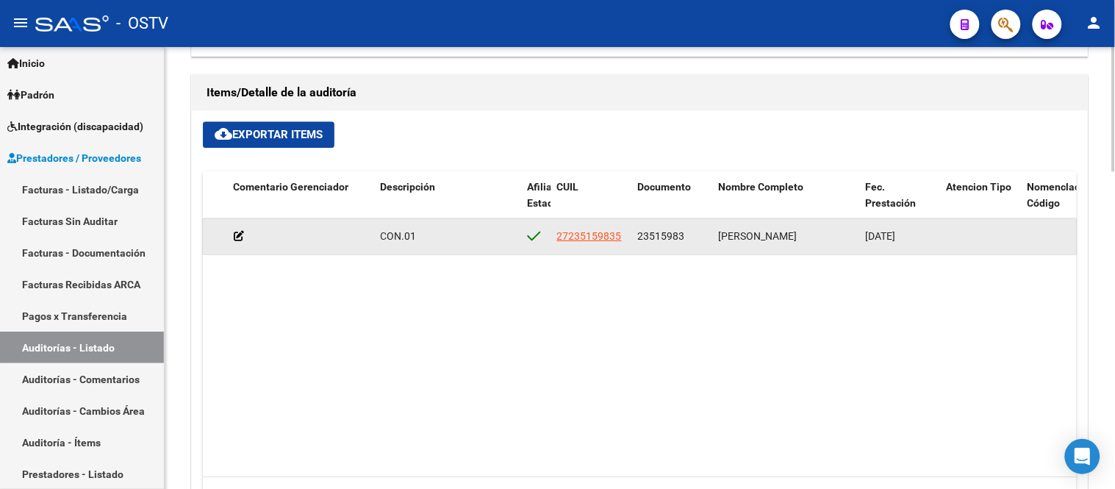
drag, startPoint x: 637, startPoint y: 239, endPoint x: 692, endPoint y: 239, distance: 55.1
click at [692, 239] on div "23515983" at bounding box center [672, 236] width 69 height 17
copy span "23515983"
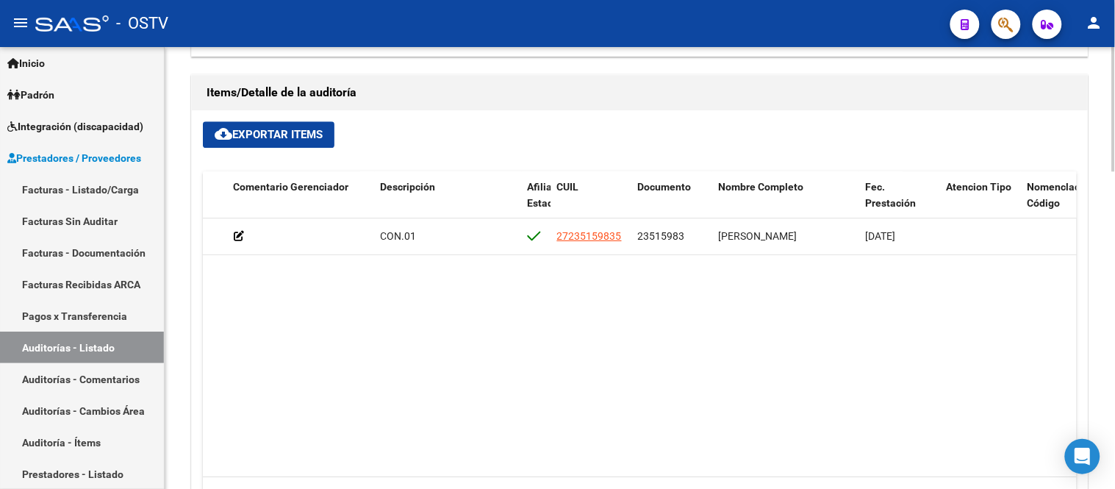
click at [633, 300] on datatable-body "73687 D88 - MP SALUD $ 18.052,00 $ 18.052,00 $ 0,00 CON.01 27235159835 23515983…" at bounding box center [640, 347] width 874 height 259
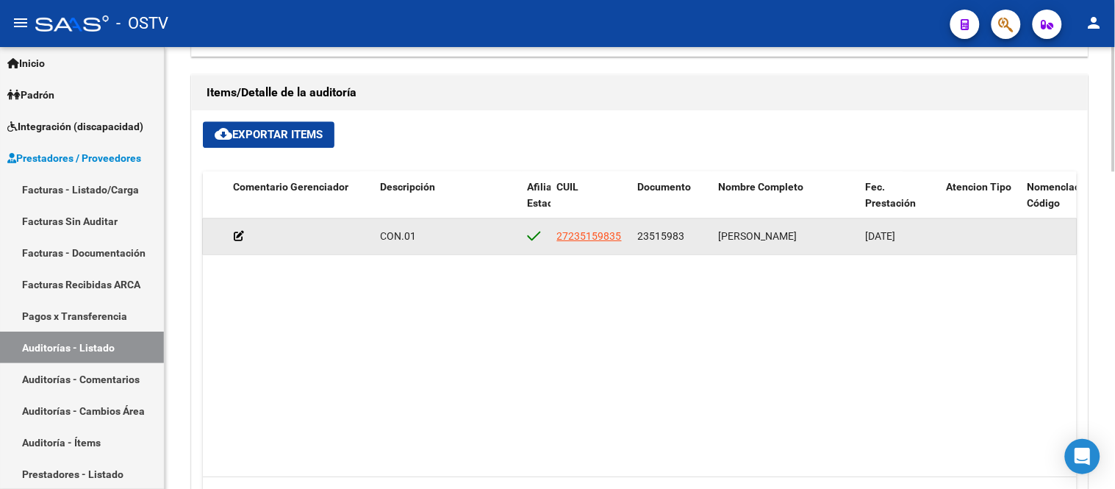
drag, startPoint x: 637, startPoint y: 239, endPoint x: 725, endPoint y: 248, distance: 88.6
click at [725, 248] on div "73687 D88 - MP SALUD $ 18.052,00 $ 18.052,00 $ 0,00 CON.01 27235159835 23515983…" at bounding box center [603, 236] width 1984 height 37
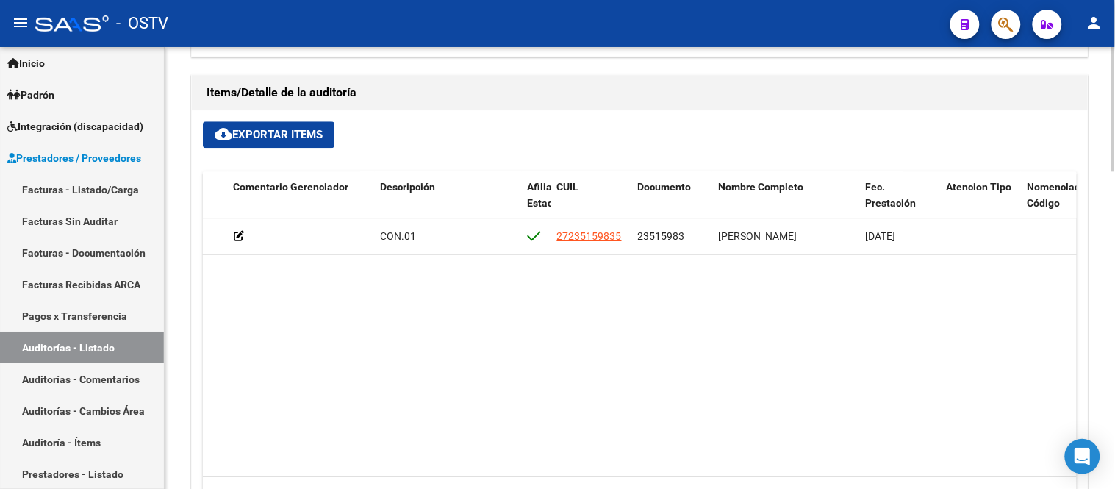
click at [696, 270] on datatable-body "73687 D88 - MP SALUD $ 18.052,00 $ 18.052,00 $ 0,00 CON.01 27235159835 23515983…" at bounding box center [640, 347] width 874 height 259
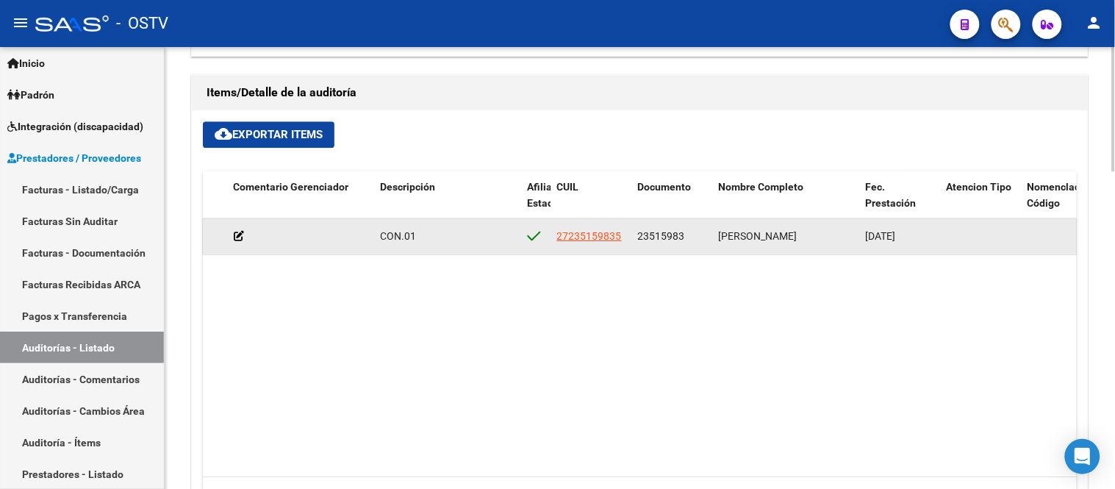
drag, startPoint x: 637, startPoint y: 236, endPoint x: 693, endPoint y: 244, distance: 56.4
click at [693, 244] on div "23515983" at bounding box center [672, 236] width 69 height 17
copy span "23515983"
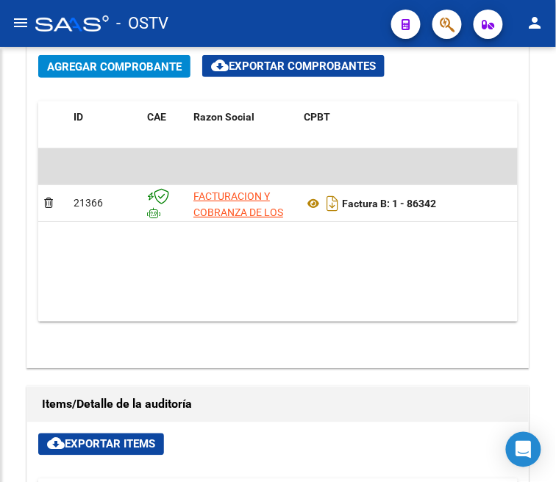
scroll to position [1273, 0]
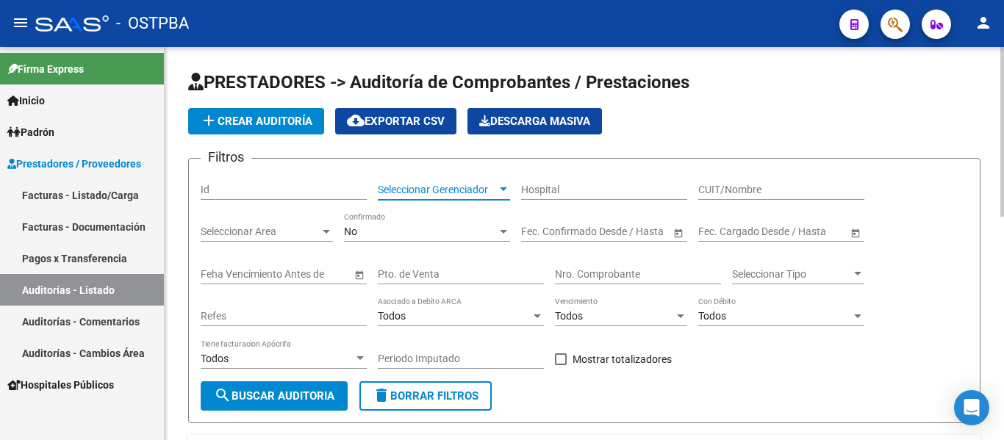
click at [440, 184] on span "Seleccionar Gerenciador" at bounding box center [437, 190] width 119 height 12
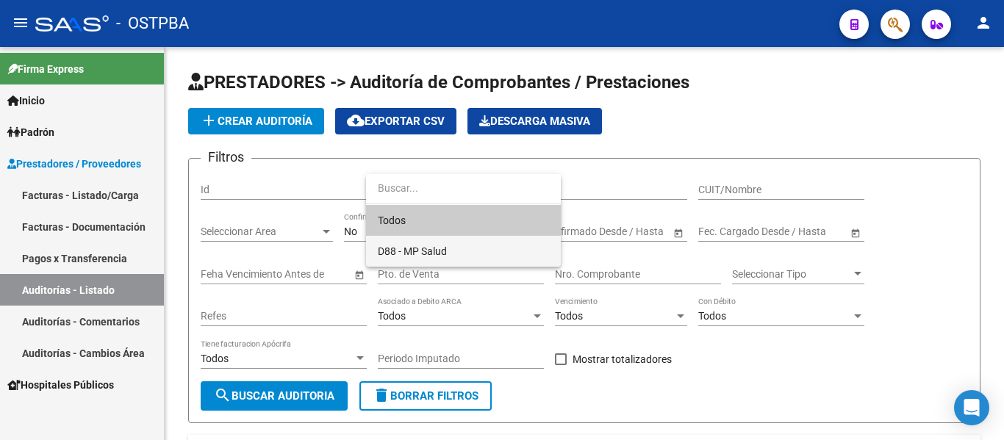
click at [435, 243] on span "D88 - MP Salud" at bounding box center [463, 251] width 171 height 31
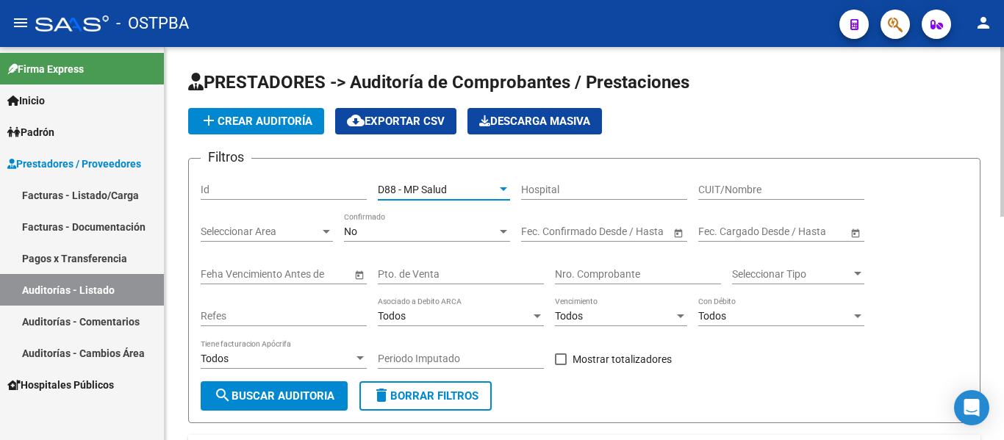
click at [405, 229] on div "No" at bounding box center [420, 232] width 153 height 12
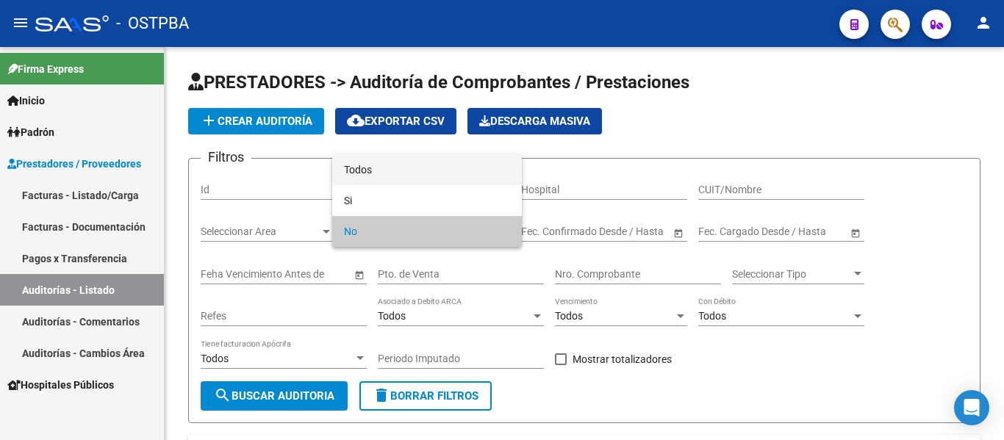
click at [392, 182] on span "Todos" at bounding box center [427, 169] width 166 height 31
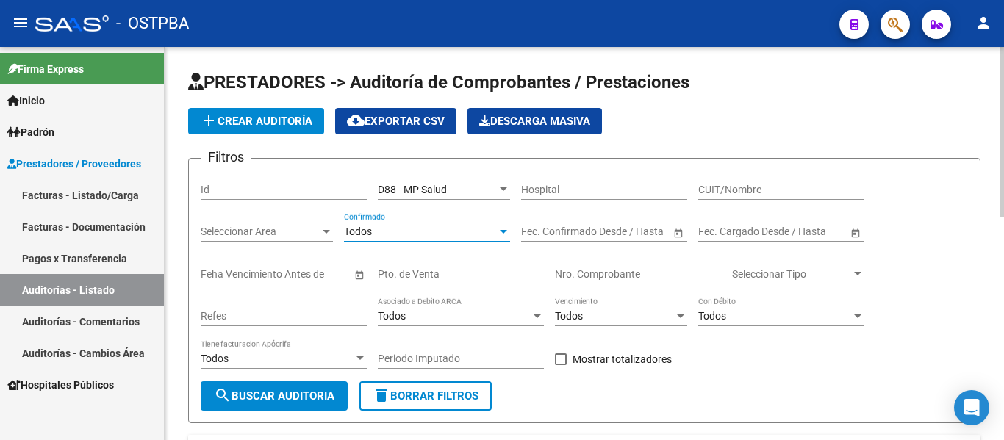
click at [309, 389] on button "search Buscar Auditoria" at bounding box center [274, 395] width 147 height 29
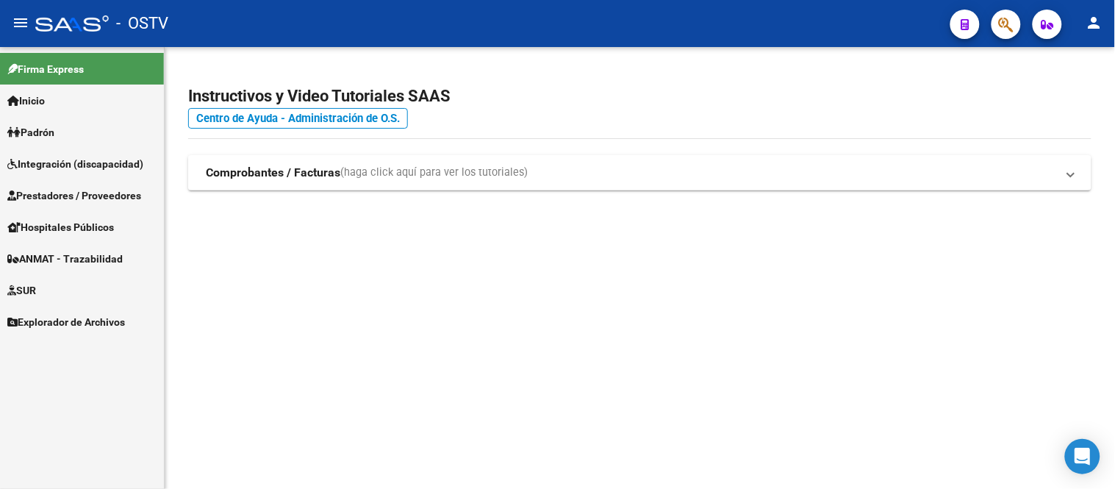
click at [140, 188] on span "Prestadores / Proveedores" at bounding box center [74, 195] width 134 height 16
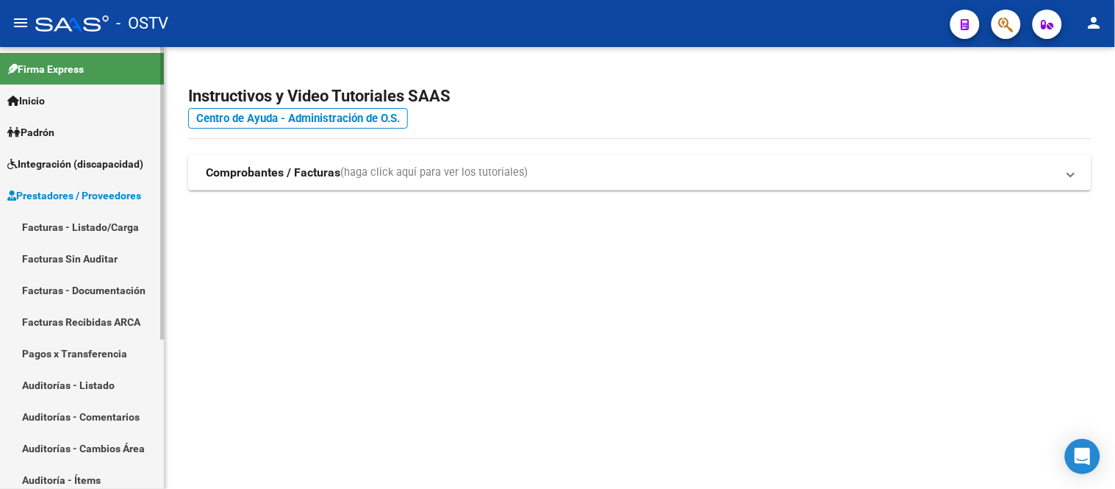
click at [94, 387] on link "Auditorías - Listado" at bounding box center [82, 385] width 164 height 32
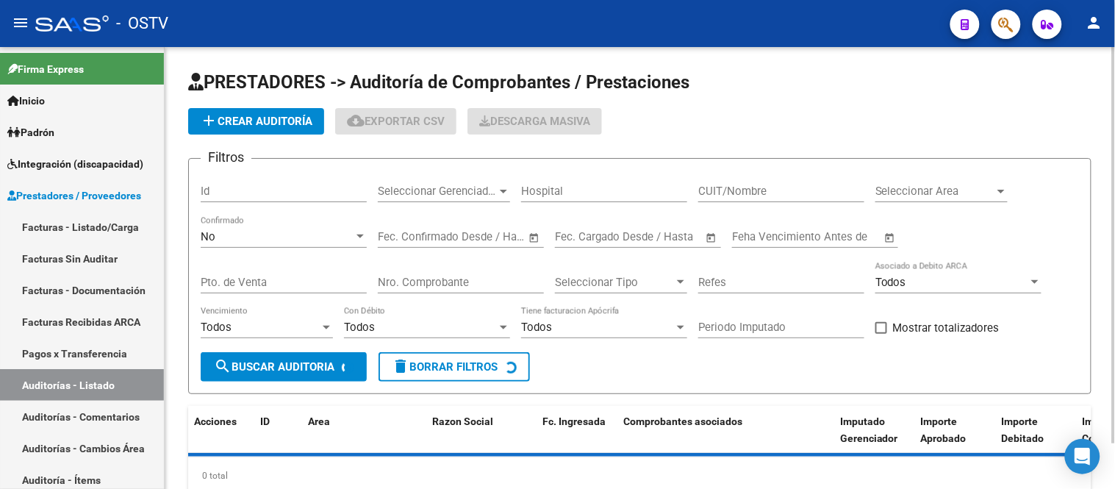
click at [389, 193] on span "Seleccionar Gerenciador" at bounding box center [437, 190] width 119 height 13
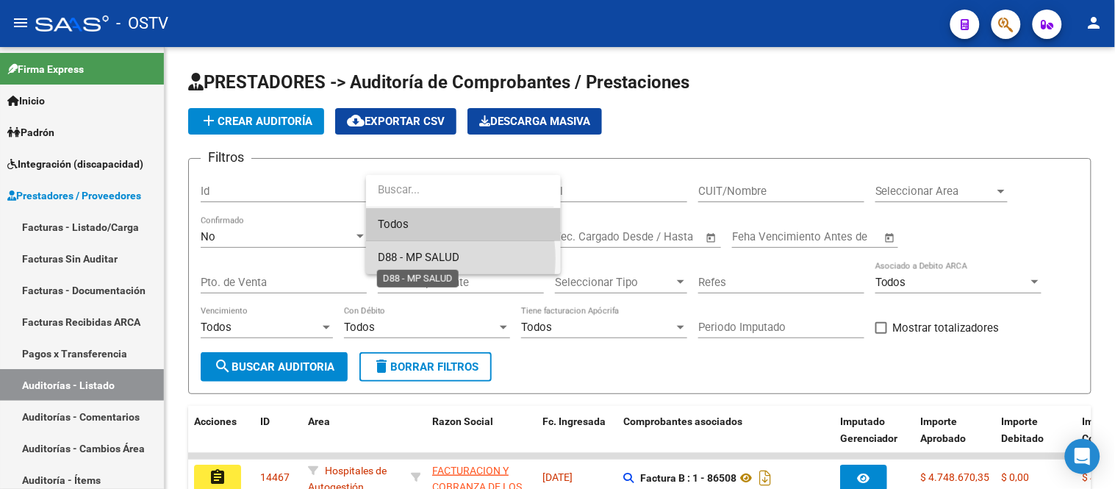
click at [401, 259] on span "D88 - MP SALUD" at bounding box center [419, 257] width 82 height 13
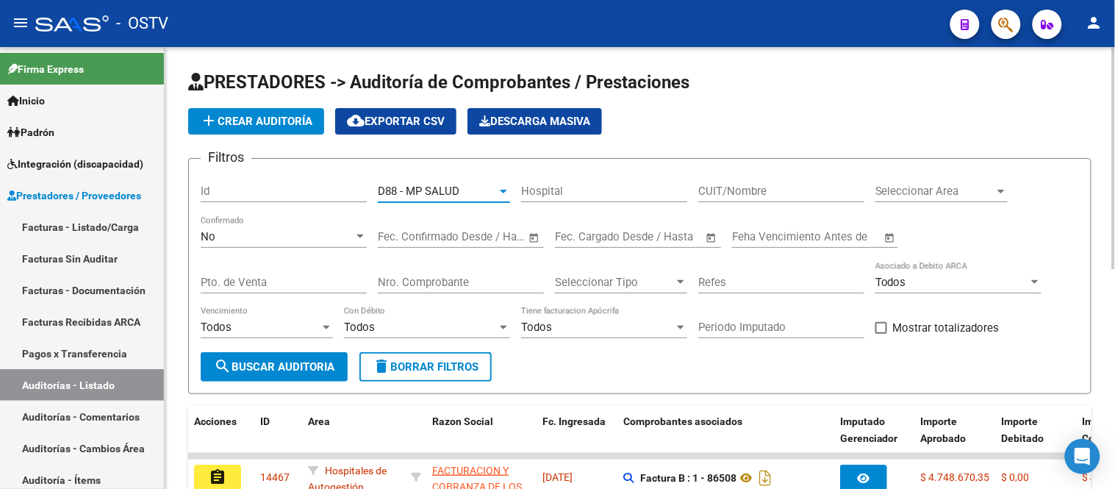
click at [292, 245] on div "No Confirmado" at bounding box center [284, 232] width 166 height 32
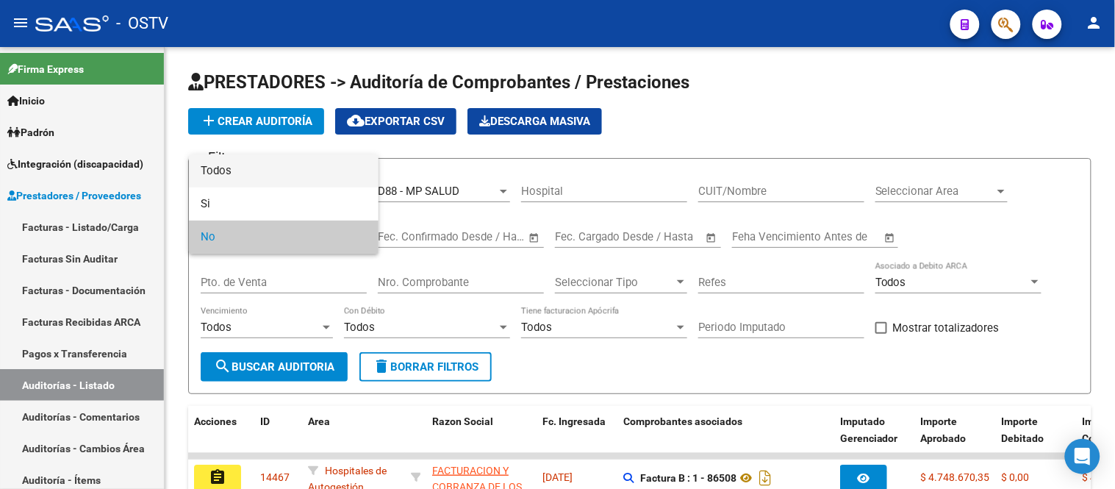
drag, startPoint x: 284, startPoint y: 179, endPoint x: 298, endPoint y: 238, distance: 60.3
click at [284, 179] on span "Todos" at bounding box center [284, 170] width 166 height 33
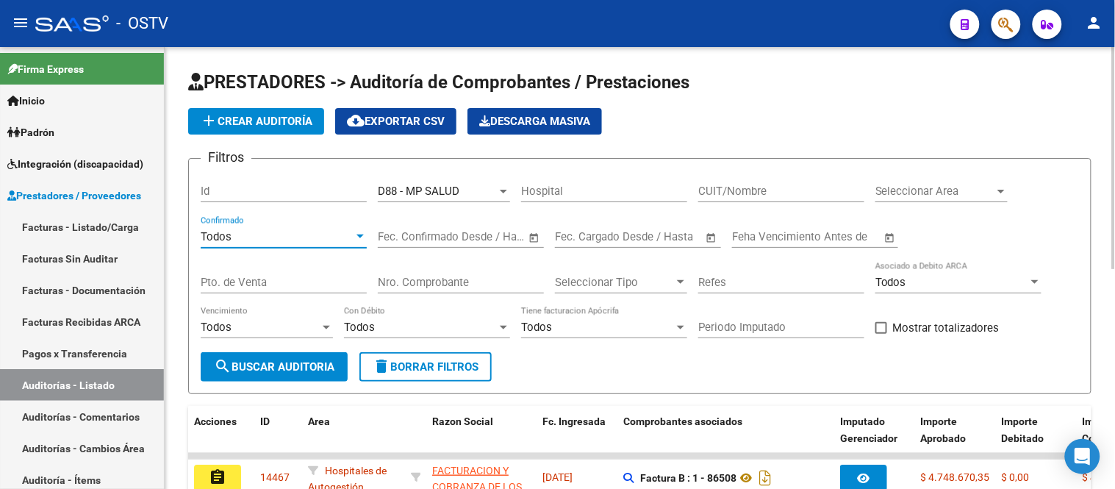
click at [306, 371] on span "search Buscar Auditoria" at bounding box center [274, 366] width 121 height 13
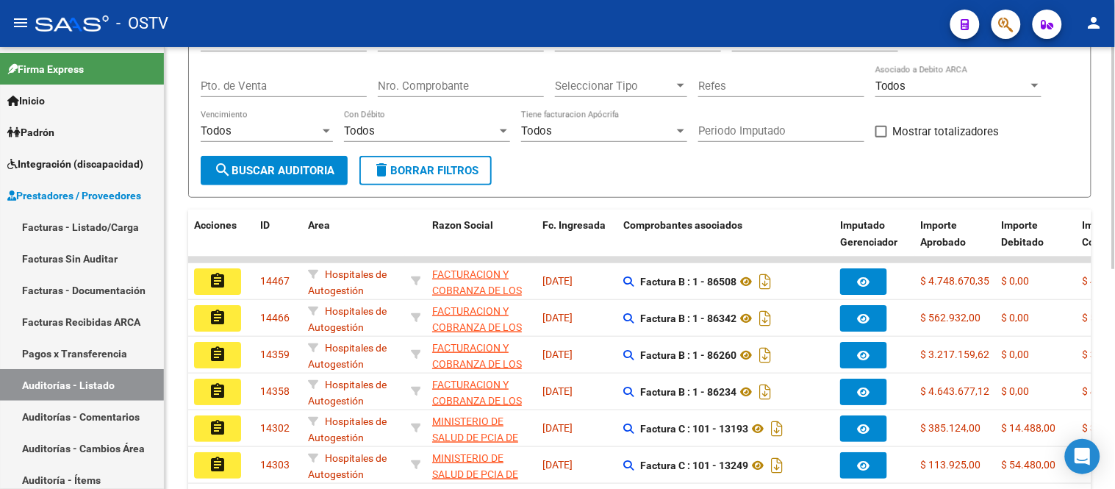
scroll to position [245, 0]
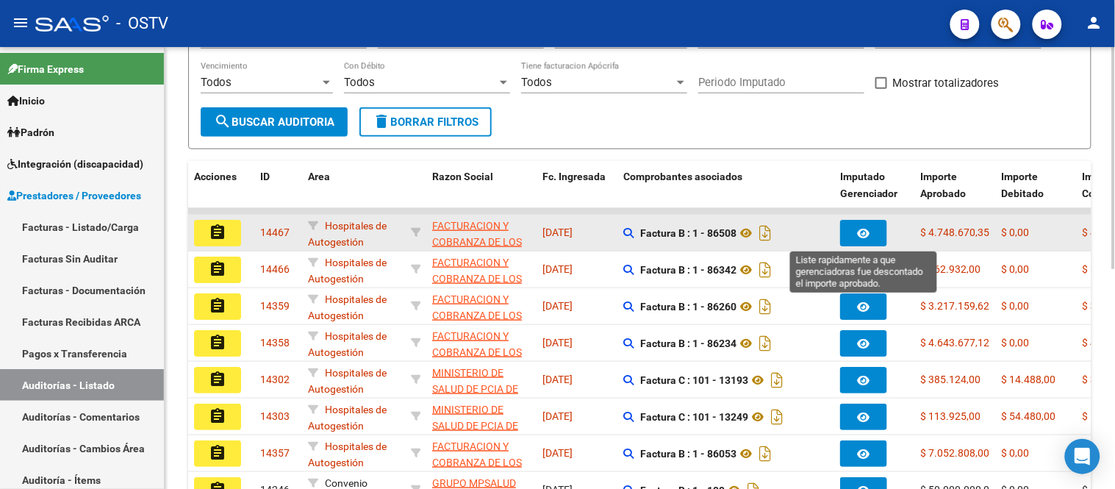
click at [867, 231] on icon "button" at bounding box center [864, 233] width 12 height 11
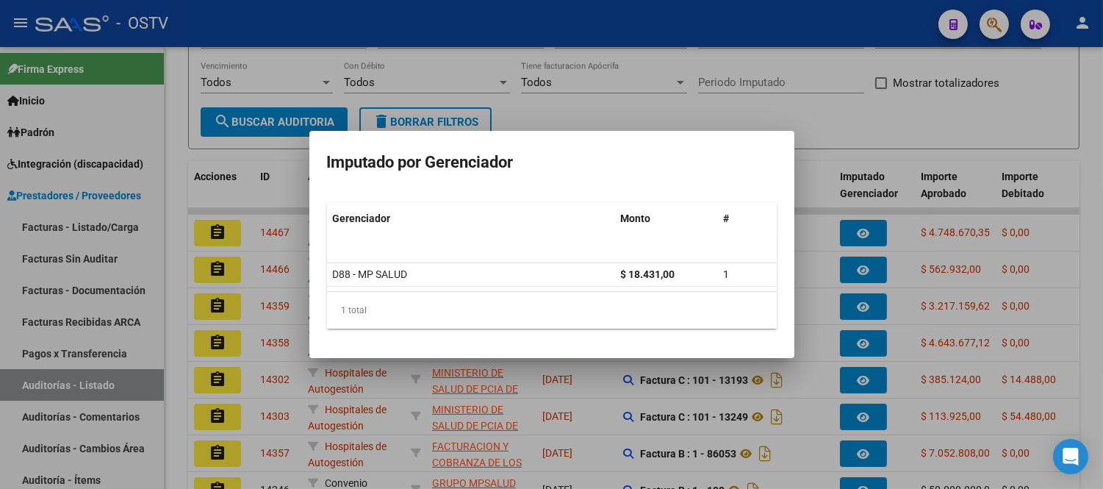
click at [819, 234] on div at bounding box center [551, 244] width 1103 height 489
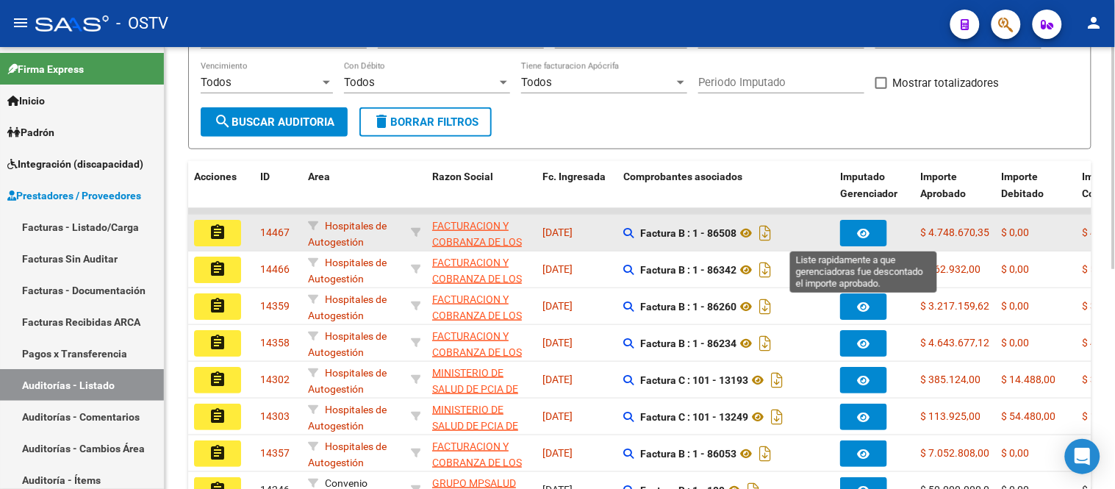
click at [855, 226] on button "button" at bounding box center [863, 233] width 47 height 26
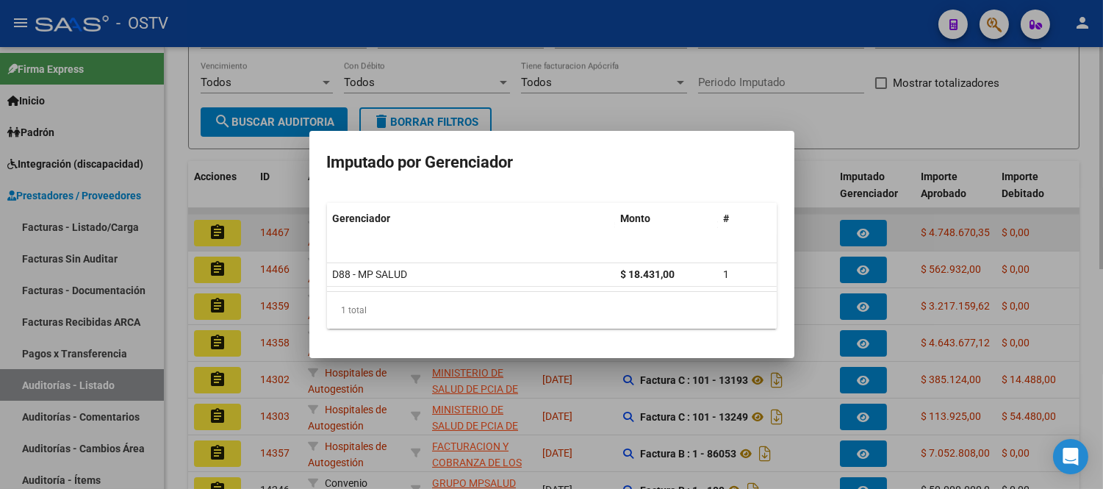
click at [855, 226] on div at bounding box center [551, 244] width 1103 height 489
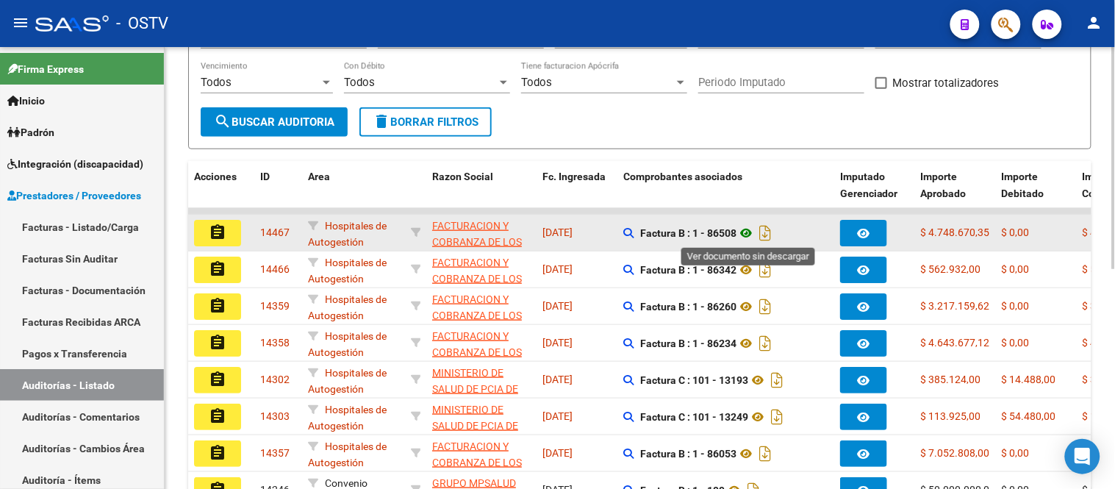
click at [748, 234] on icon at bounding box center [745, 233] width 19 height 18
click at [223, 230] on mat-icon "assignment" at bounding box center [218, 232] width 18 height 18
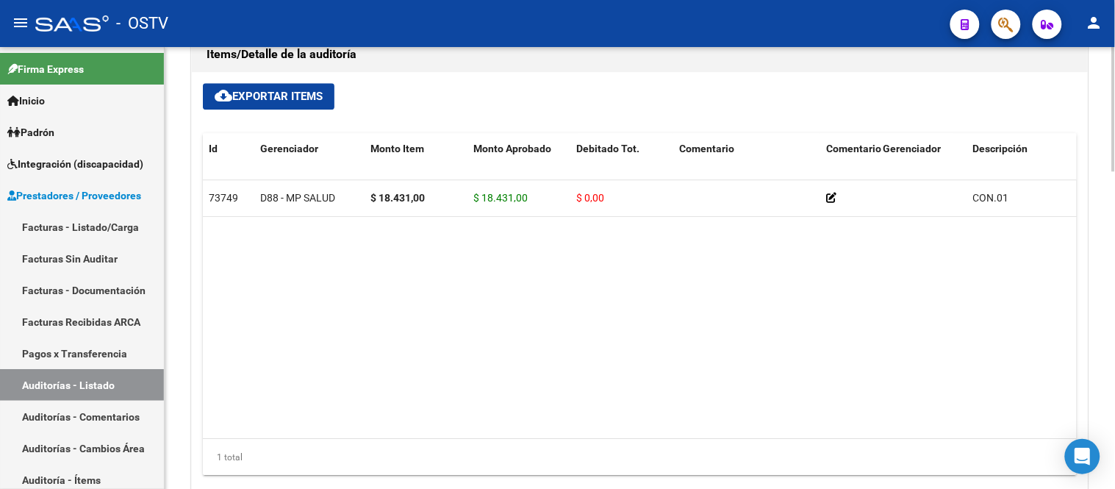
scroll to position [1061, 0]
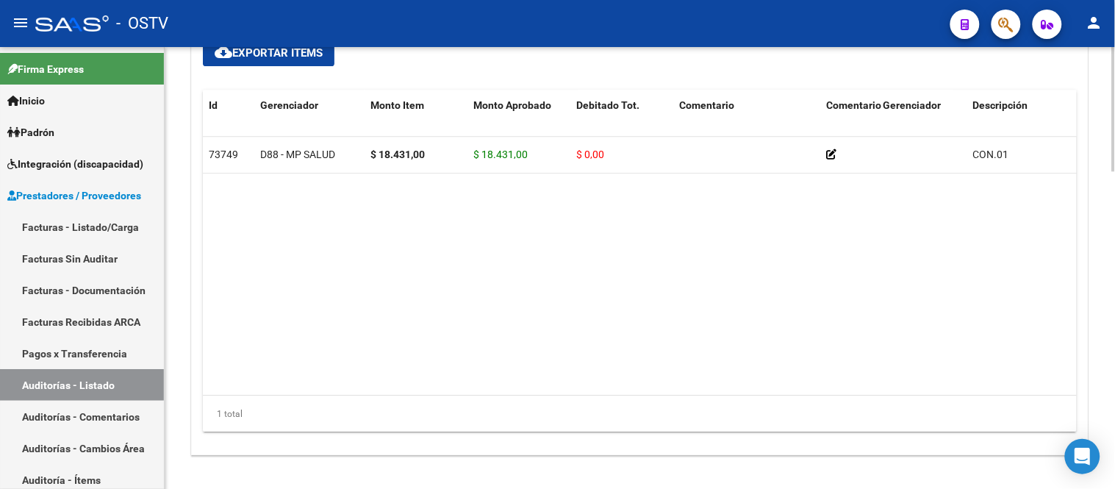
drag, startPoint x: 509, startPoint y: 384, endPoint x: 678, endPoint y: 383, distance: 169.0
click at [678, 383] on datatable-body "73749 D88 - MP SALUD $ 18.431,00 $ 18.431,00 $ 0,00 CON.01 20323433225 32343322…" at bounding box center [640, 266] width 874 height 259
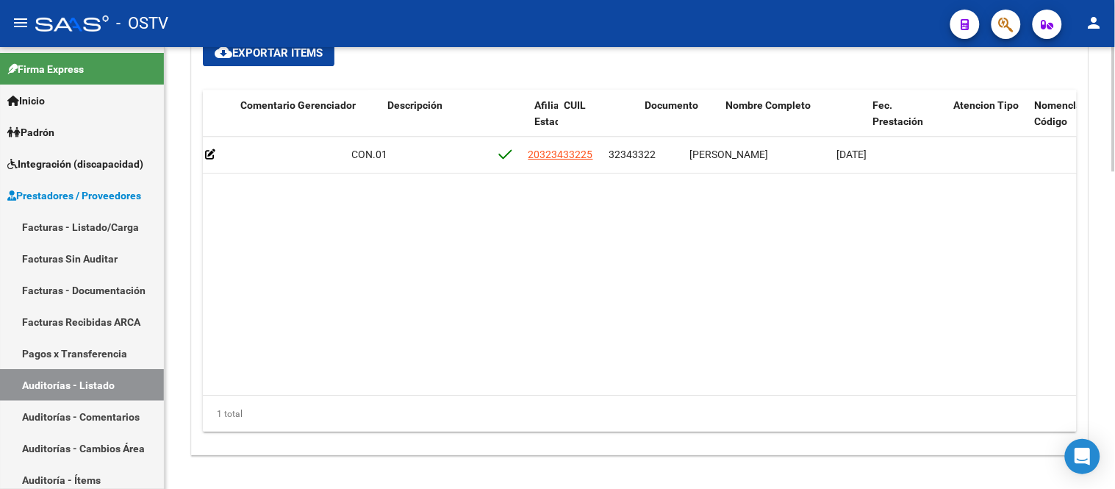
scroll to position [0, 647]
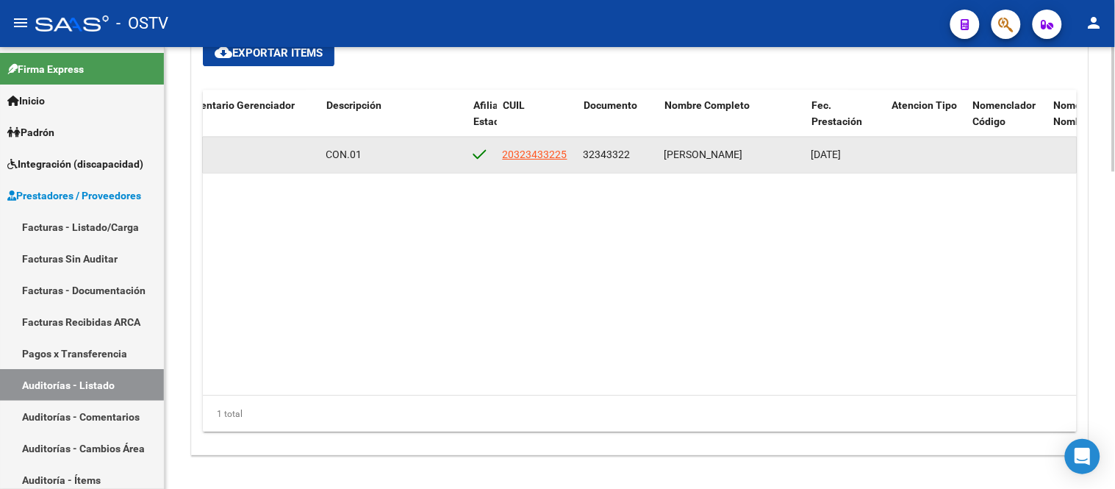
drag, startPoint x: 586, startPoint y: 154, endPoint x: 653, endPoint y: 157, distance: 66.9
click at [653, 157] on datatable-body-cell "32343322" at bounding box center [618, 155] width 81 height 36
copy span "32343322"
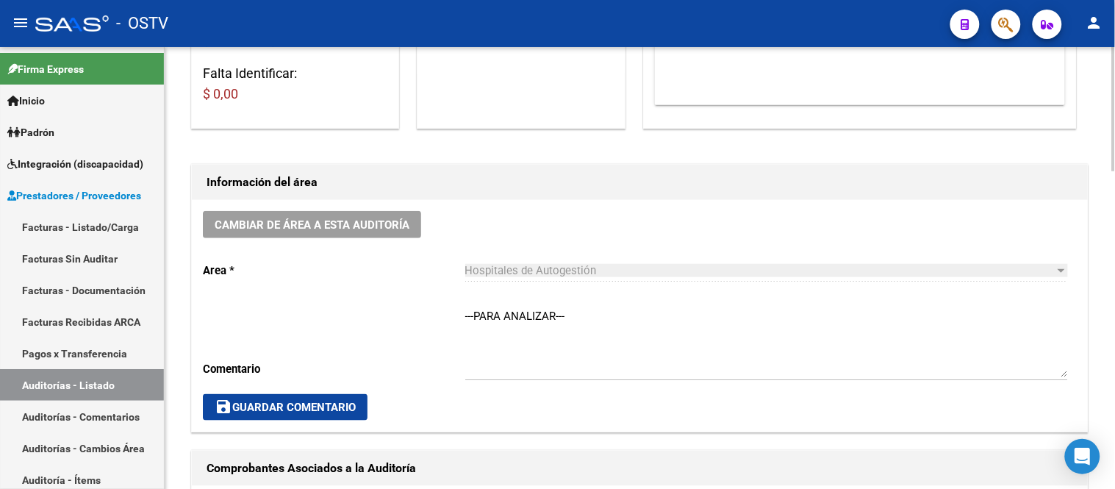
scroll to position [0, 0]
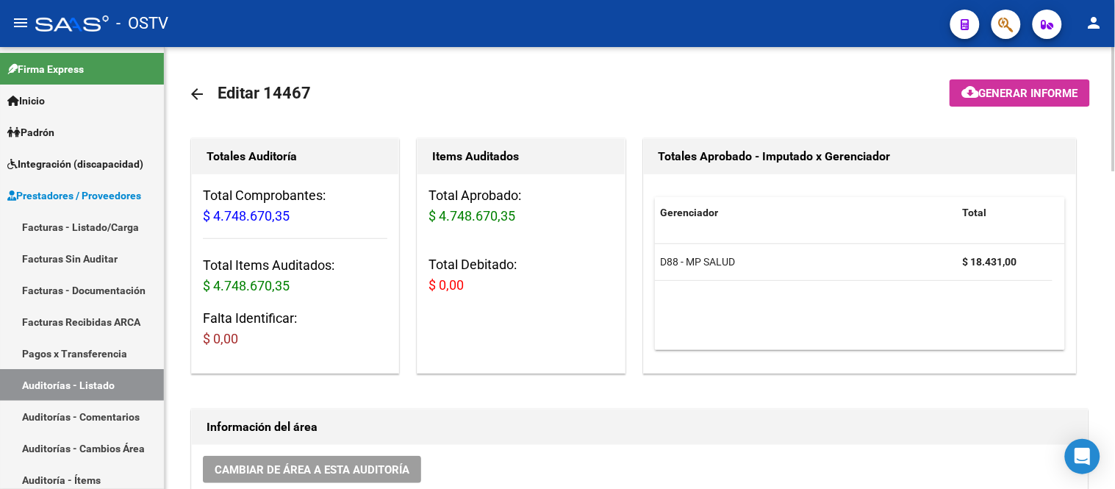
click at [194, 100] on mat-icon "arrow_back" at bounding box center [197, 94] width 18 height 18
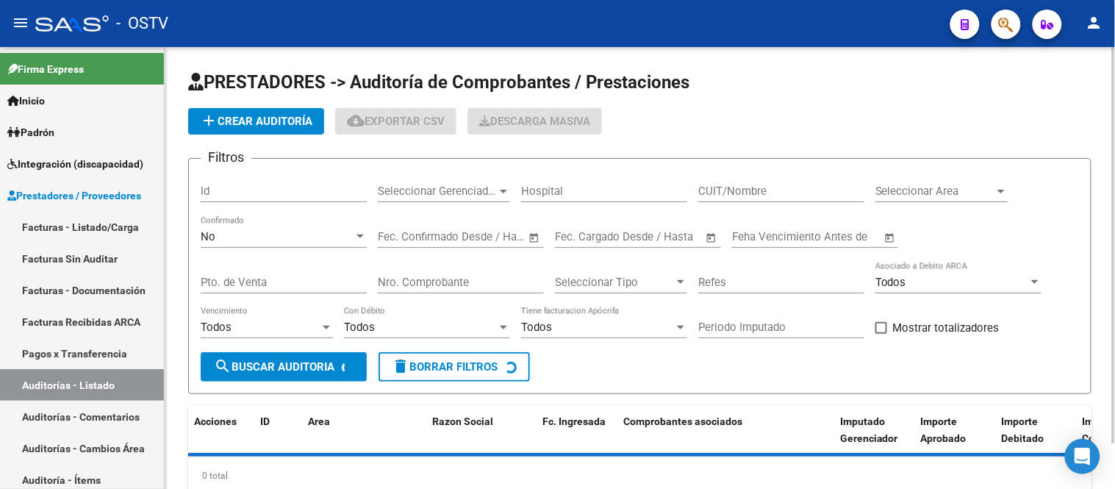
click at [470, 201] on div "Seleccionar Gerenciador Seleccionar Gerenciador" at bounding box center [444, 186] width 132 height 32
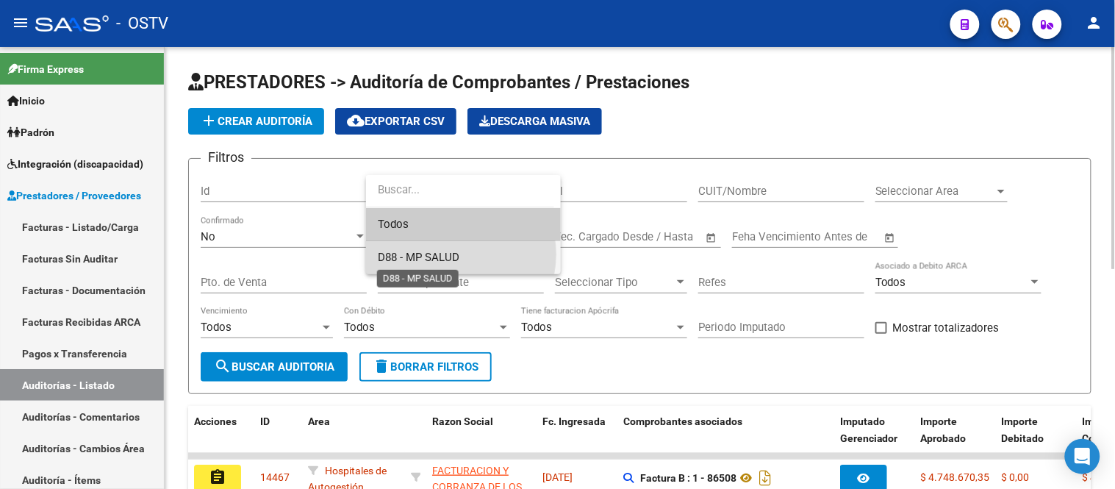
drag, startPoint x: 449, startPoint y: 254, endPoint x: 297, endPoint y: 215, distance: 157.0
click at [442, 254] on span "D88 - MP SALUD" at bounding box center [419, 257] width 82 height 13
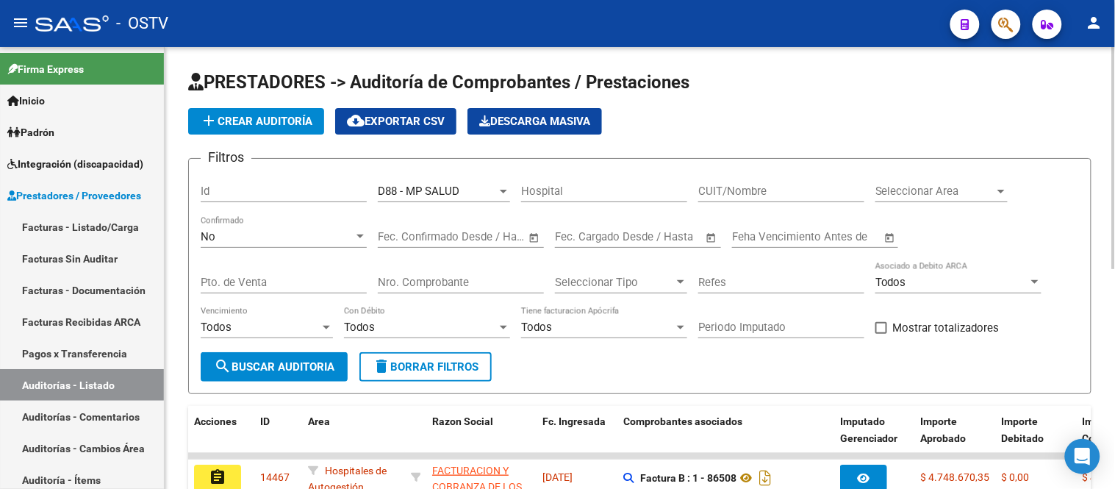
drag, startPoint x: 296, startPoint y: 215, endPoint x: 290, endPoint y: 226, distance: 12.9
click at [296, 216] on div "Filtros Id D88 - MP SALUD Seleccionar Gerenciador Hospital CUIT/Nombre Seleccio…" at bounding box center [640, 261] width 878 height 182
click at [287, 229] on div "No Confirmado" at bounding box center [284, 232] width 166 height 32
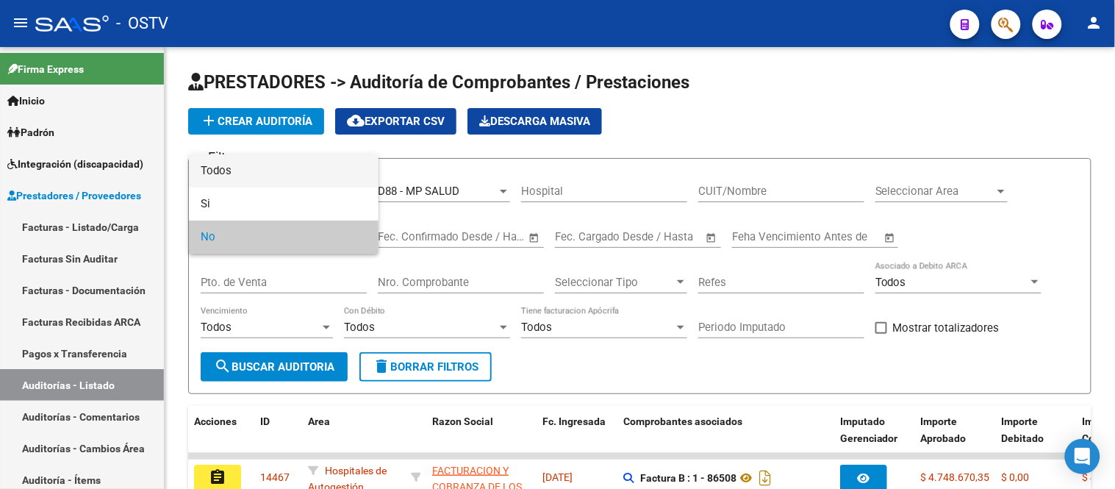
click at [273, 173] on span "Todos" at bounding box center [284, 170] width 166 height 33
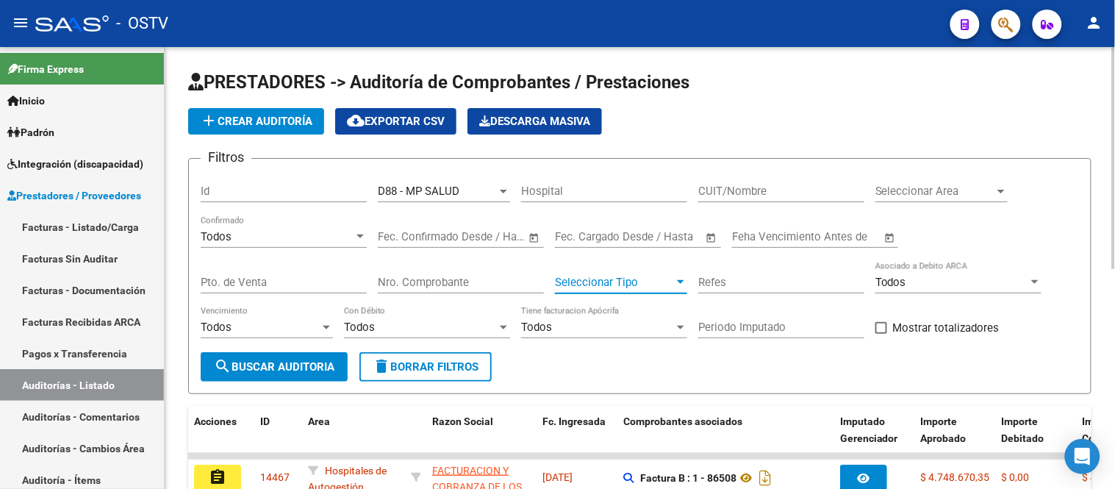
click at [604, 278] on span "Seleccionar Tipo" at bounding box center [614, 282] width 119 height 13
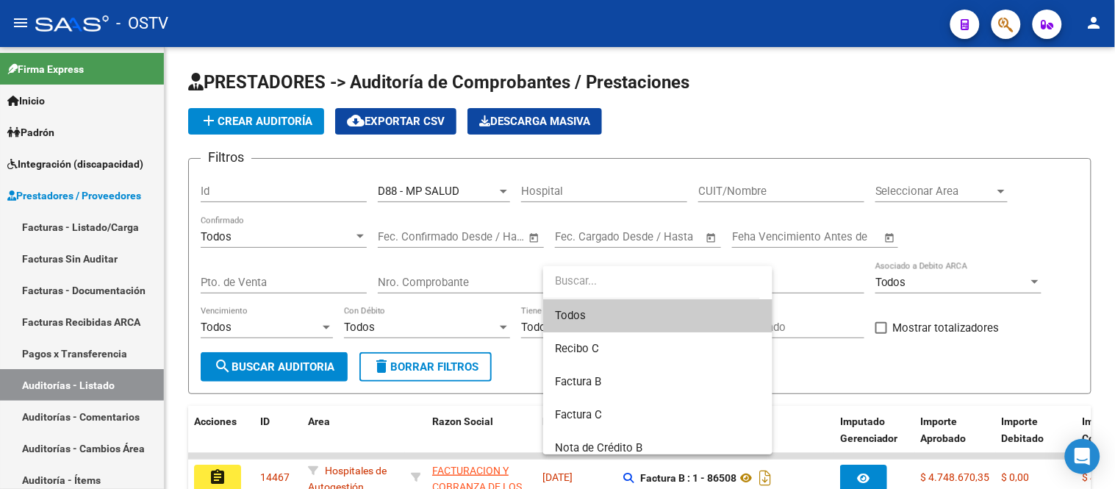
drag, startPoint x: 341, startPoint y: 265, endPoint x: 384, endPoint y: 275, distance: 43.8
click at [342, 265] on div at bounding box center [557, 244] width 1115 height 489
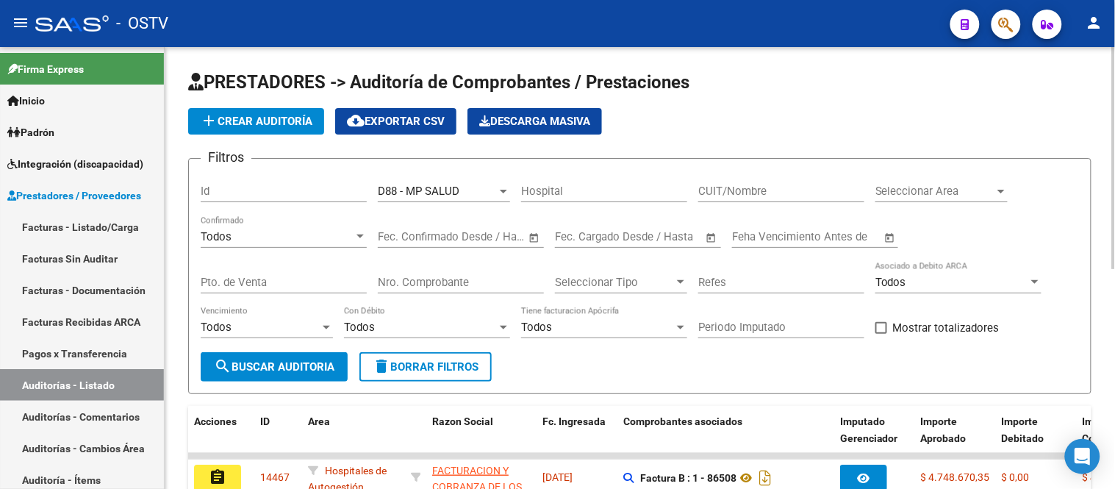
click at [387, 275] on div "Nro. Comprobante" at bounding box center [461, 278] width 166 height 32
click at [429, 285] on input "86342" at bounding box center [461, 282] width 166 height 13
type input "8"
click at [292, 373] on button "search Buscar Auditoria" at bounding box center [274, 366] width 147 height 29
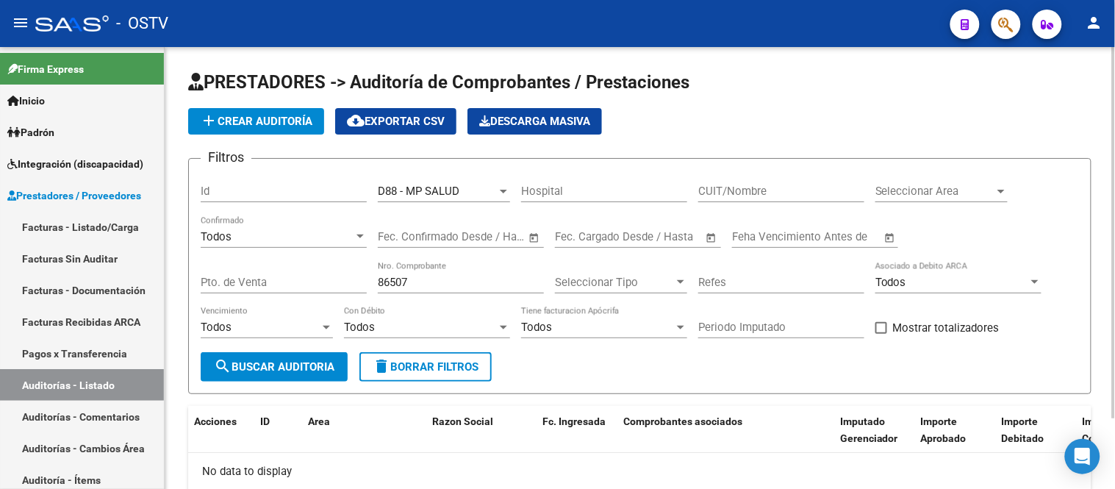
click at [436, 272] on div "86507 Nro. Comprobante" at bounding box center [461, 278] width 166 height 32
click at [431, 277] on input "86507" at bounding box center [461, 282] width 166 height 13
type input "8"
click at [337, 353] on button "search Buscar Auditoria" at bounding box center [274, 366] width 147 height 29
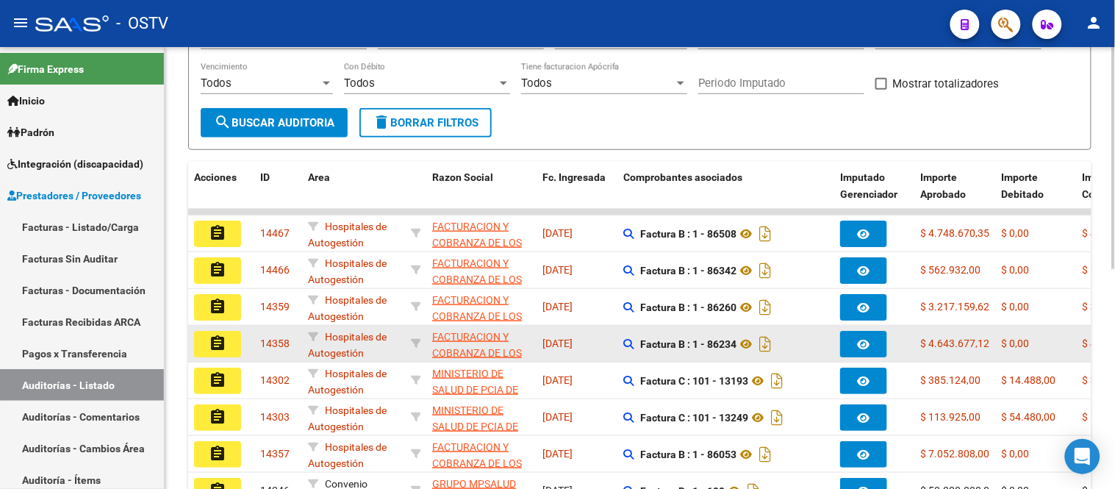
scroll to position [245, 0]
